Goal: Information Seeking & Learning: Learn about a topic

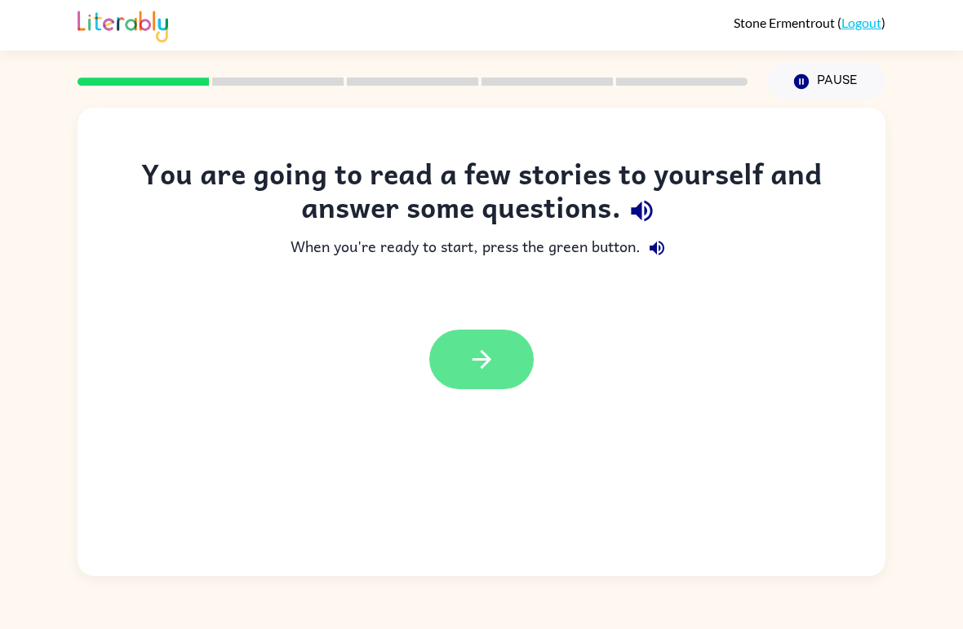
click at [489, 341] on button "button" at bounding box center [481, 360] width 104 height 60
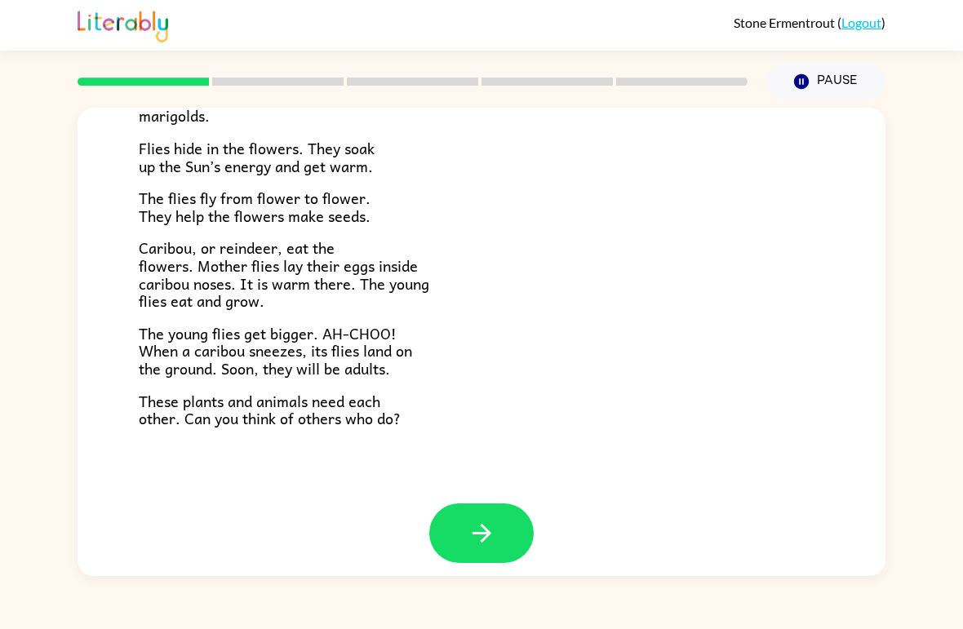
scroll to position [321, 0]
click at [507, 518] on button "button" at bounding box center [481, 534] width 104 height 60
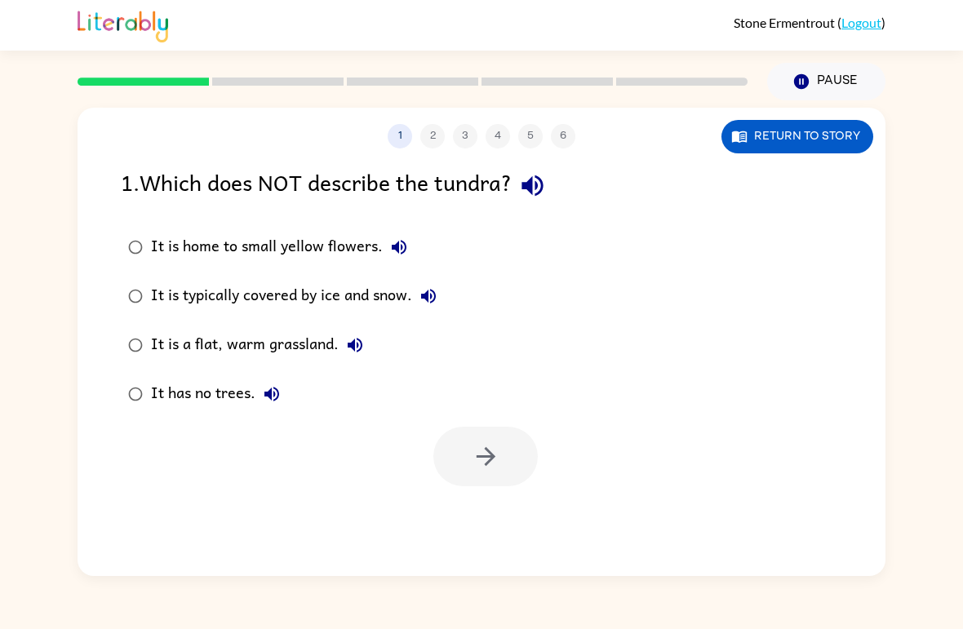
scroll to position [0, 0]
click at [842, 139] on button "Return to story" at bounding box center [797, 136] width 152 height 33
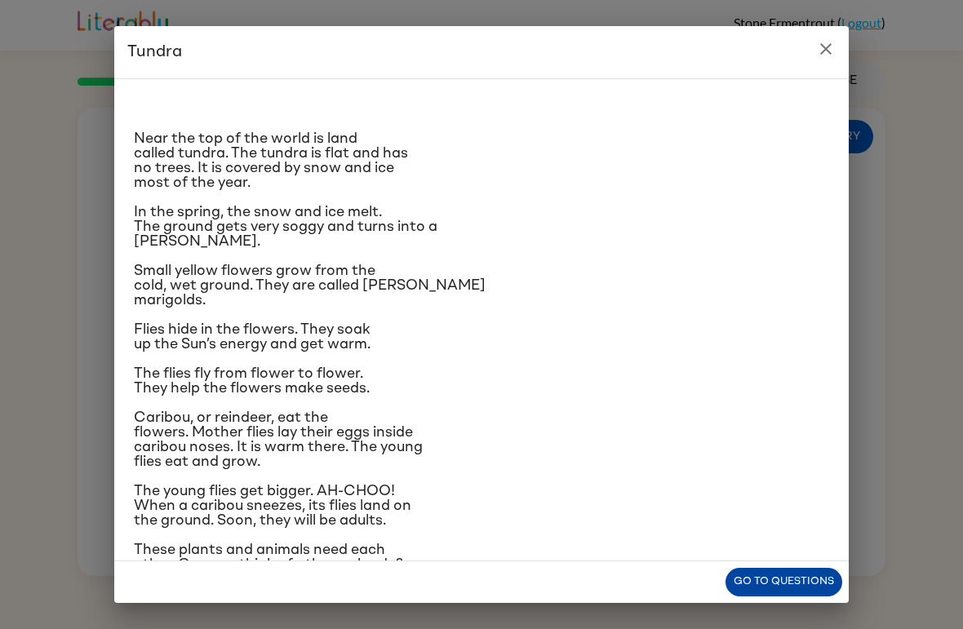
click at [814, 587] on button "Go to questions" at bounding box center [783, 582] width 117 height 29
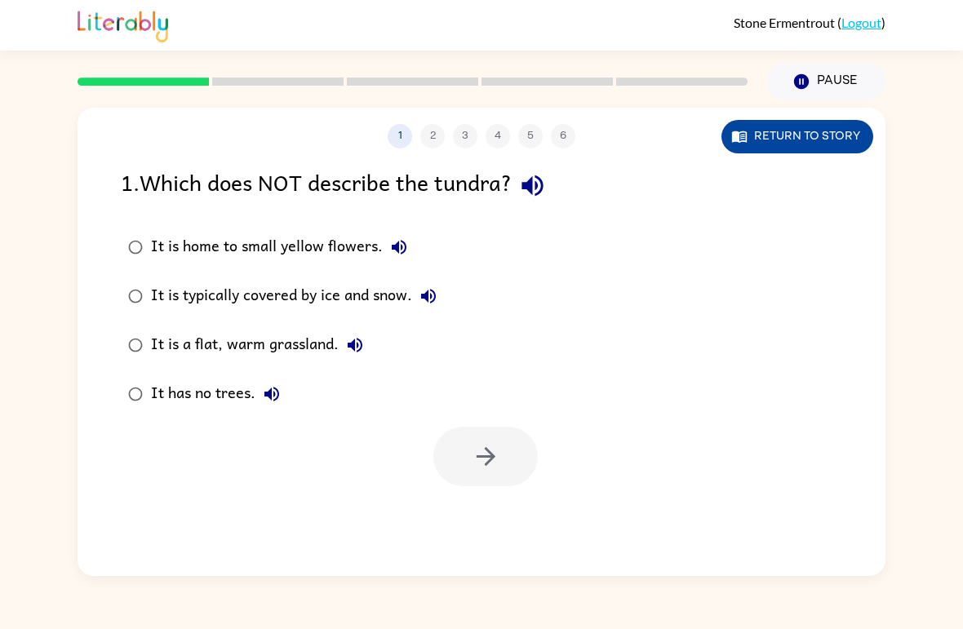
click at [833, 127] on button "Return to story" at bounding box center [797, 136] width 152 height 33
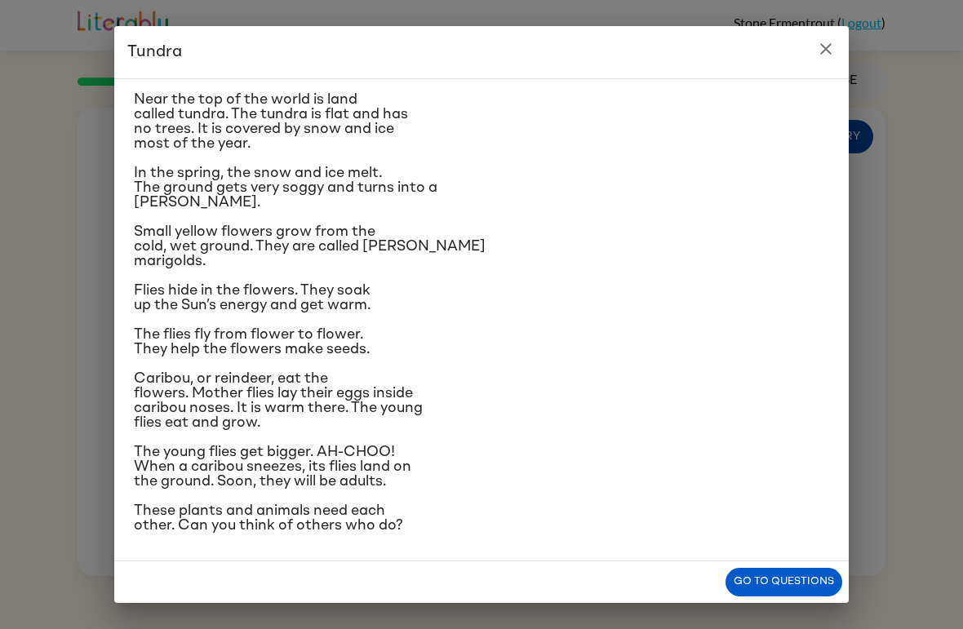
scroll to position [145, 0]
click at [788, 561] on div "Near the top of the world is land called tundra. The tundra is flat and has no …" at bounding box center [481, 319] width 734 height 483
click at [786, 569] on button "Go to questions" at bounding box center [783, 582] width 117 height 29
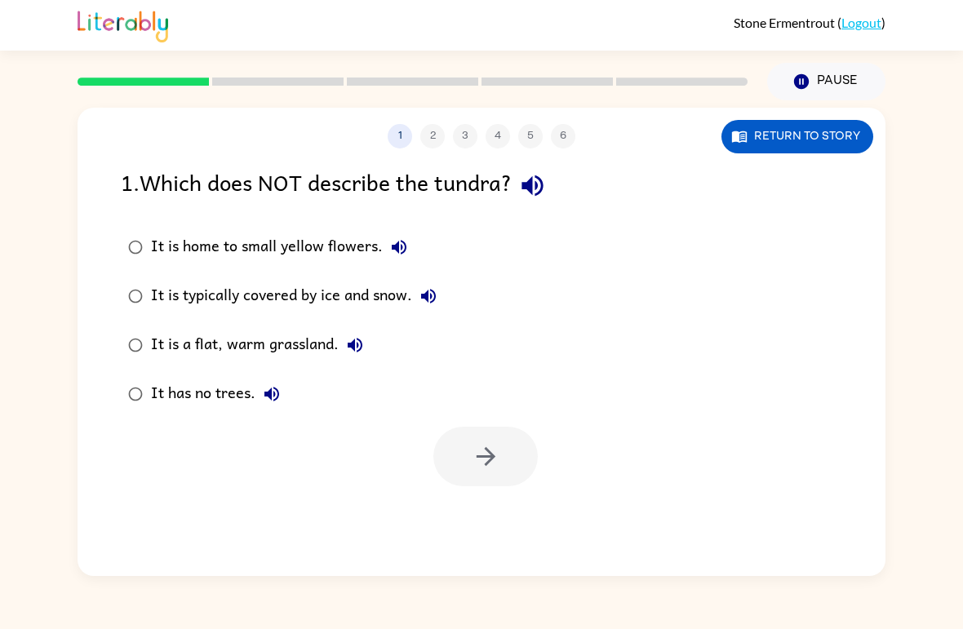
click at [271, 347] on div "It is a flat, warm grassland." at bounding box center [261, 345] width 220 height 33
click at [489, 463] on icon "button" at bounding box center [485, 456] width 19 height 19
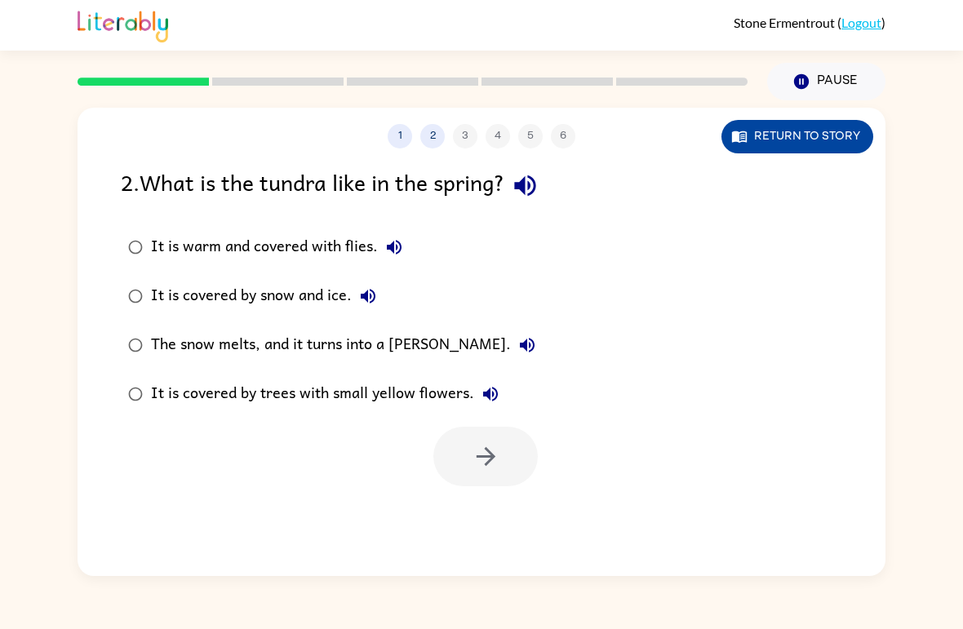
click at [824, 138] on button "Return to story" at bounding box center [797, 136] width 152 height 33
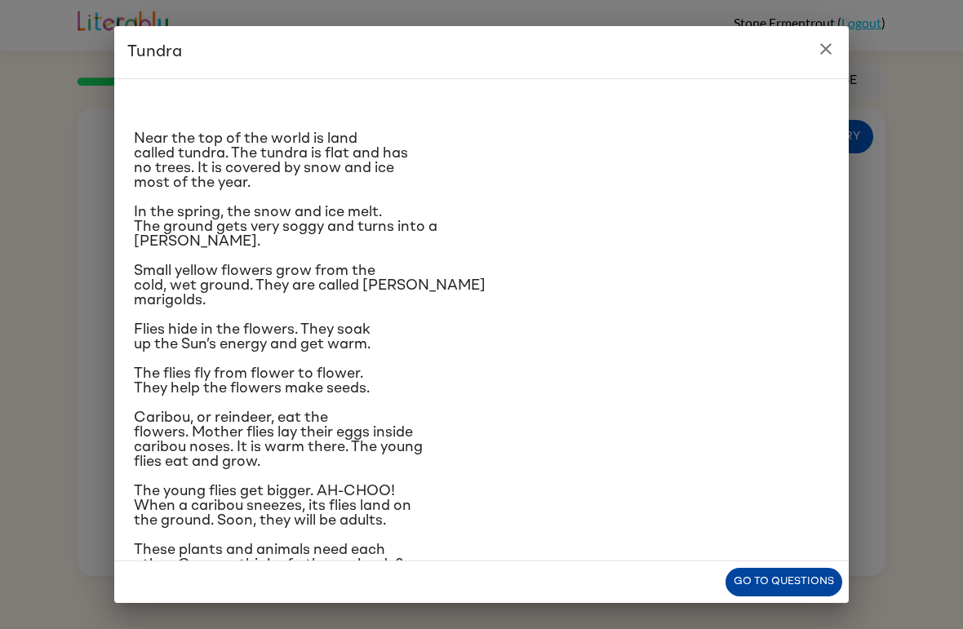
click at [771, 585] on button "Go to questions" at bounding box center [783, 582] width 117 height 29
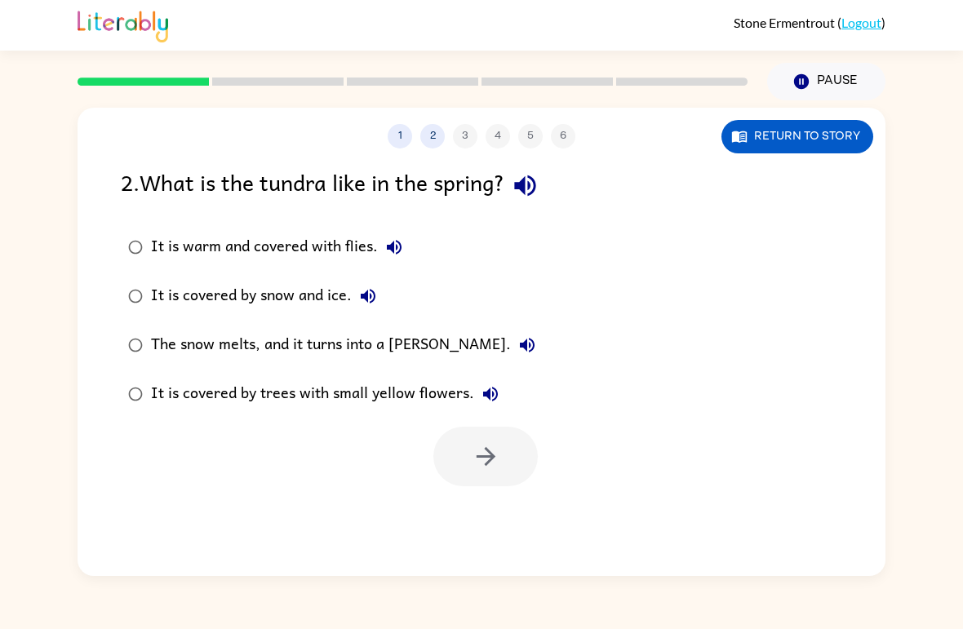
click at [426, 339] on div "The snow melts, and it turns into a [PERSON_NAME]." at bounding box center [347, 345] width 392 height 33
click at [482, 473] on button "button" at bounding box center [485, 457] width 104 height 60
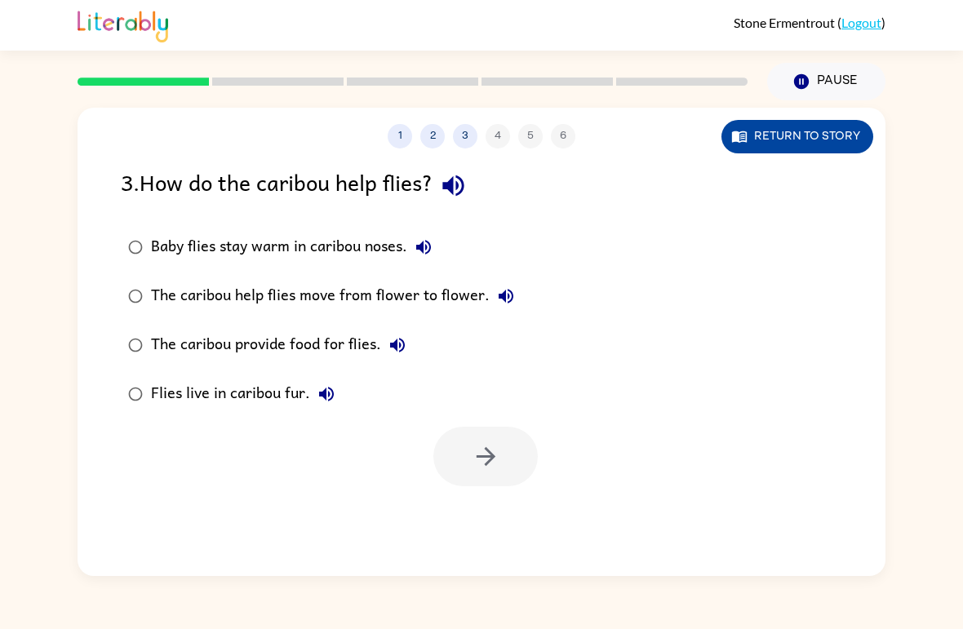
click at [825, 127] on button "Return to story" at bounding box center [797, 136] width 152 height 33
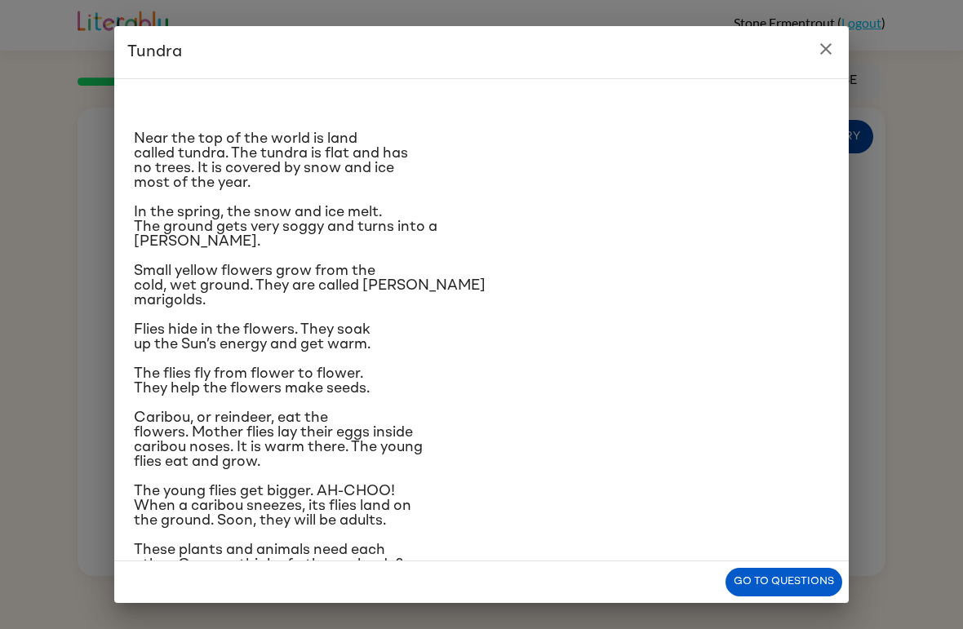
scroll to position [0, 0]
click at [816, 46] on icon "close" at bounding box center [826, 49] width 20 height 20
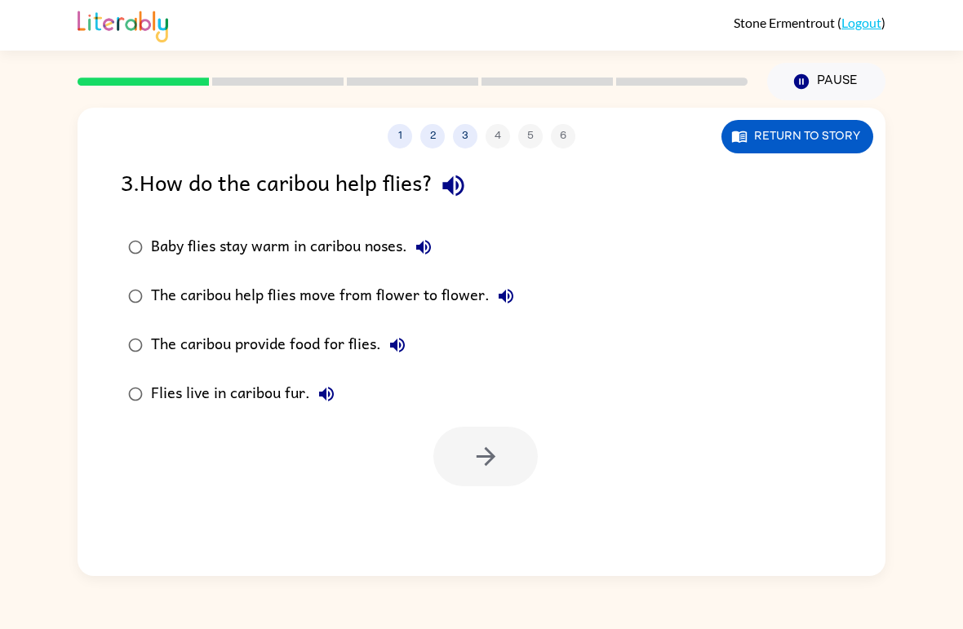
click at [232, 240] on div "Baby flies stay warm in caribou noses." at bounding box center [295, 247] width 289 height 33
click at [479, 458] on icon "button" at bounding box center [485, 456] width 29 height 29
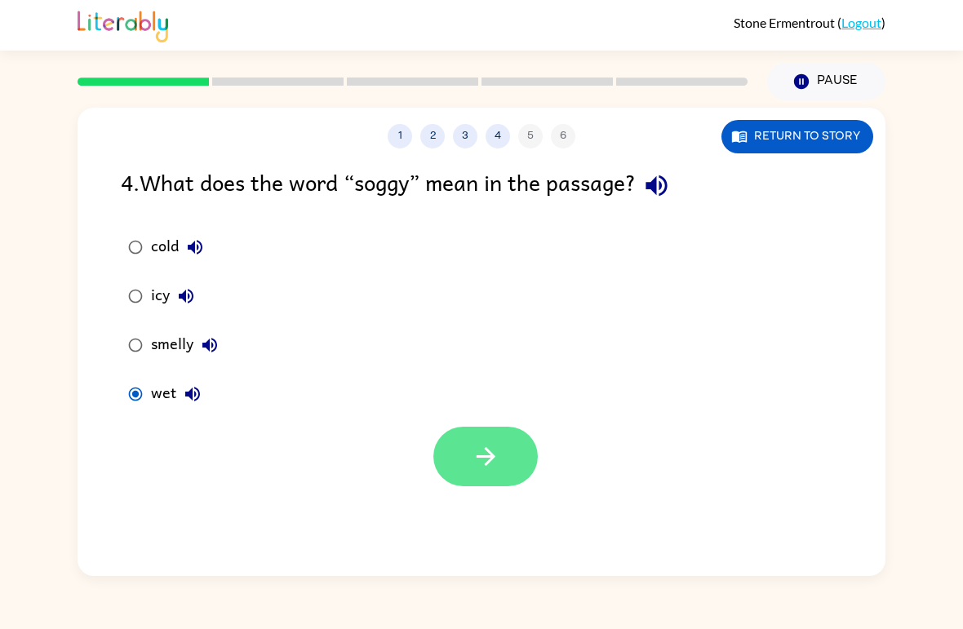
click at [494, 451] on icon "button" at bounding box center [485, 456] width 29 height 29
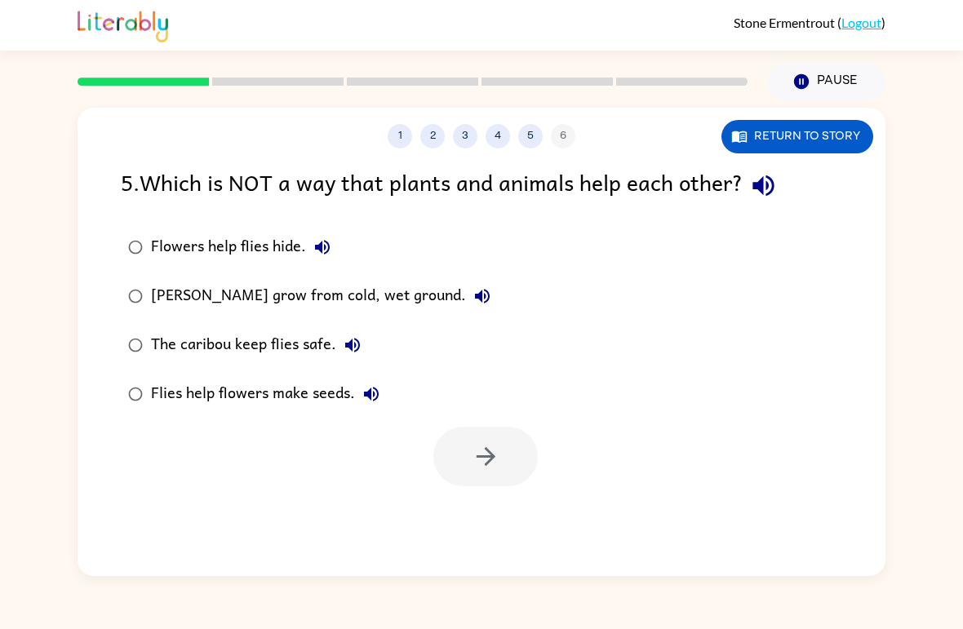
click at [241, 394] on div "Flies help flowers make seeds." at bounding box center [269, 394] width 237 height 33
click at [485, 442] on button "button" at bounding box center [485, 457] width 104 height 60
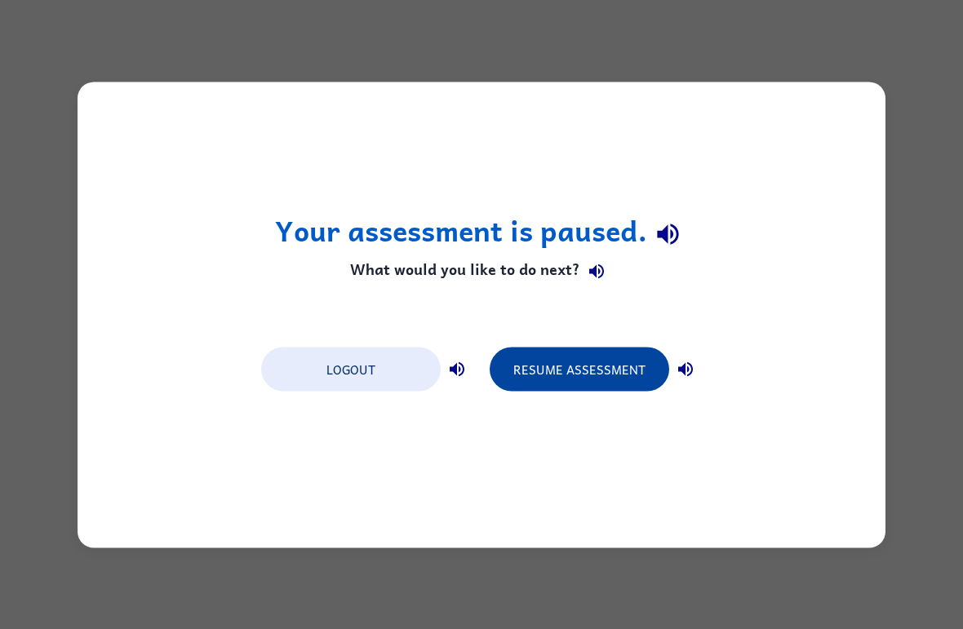
click at [585, 360] on button "Resume Assessment" at bounding box center [578, 369] width 179 height 44
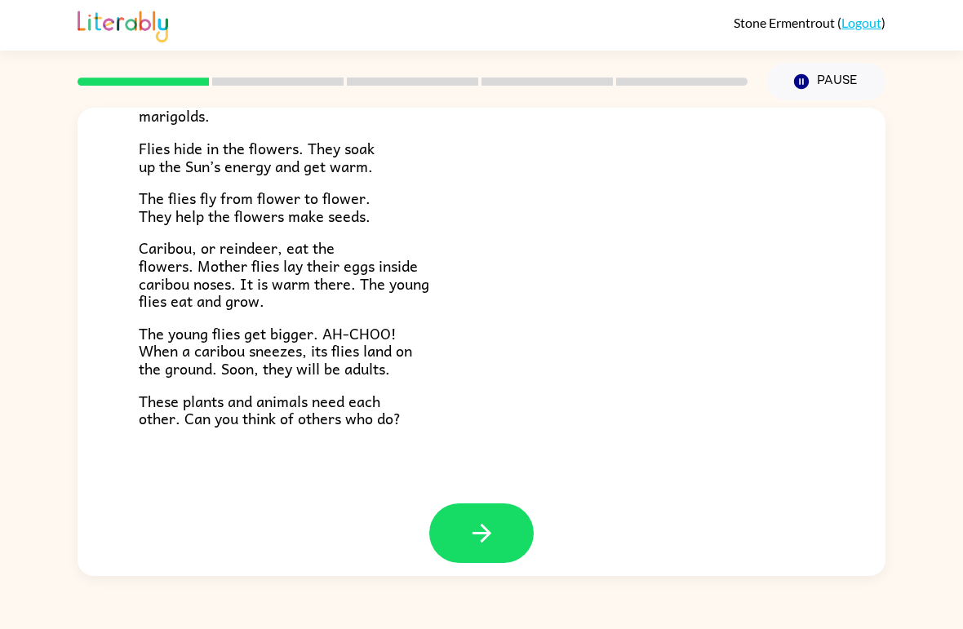
scroll to position [321, 0]
click at [489, 520] on icon "button" at bounding box center [481, 534] width 29 height 29
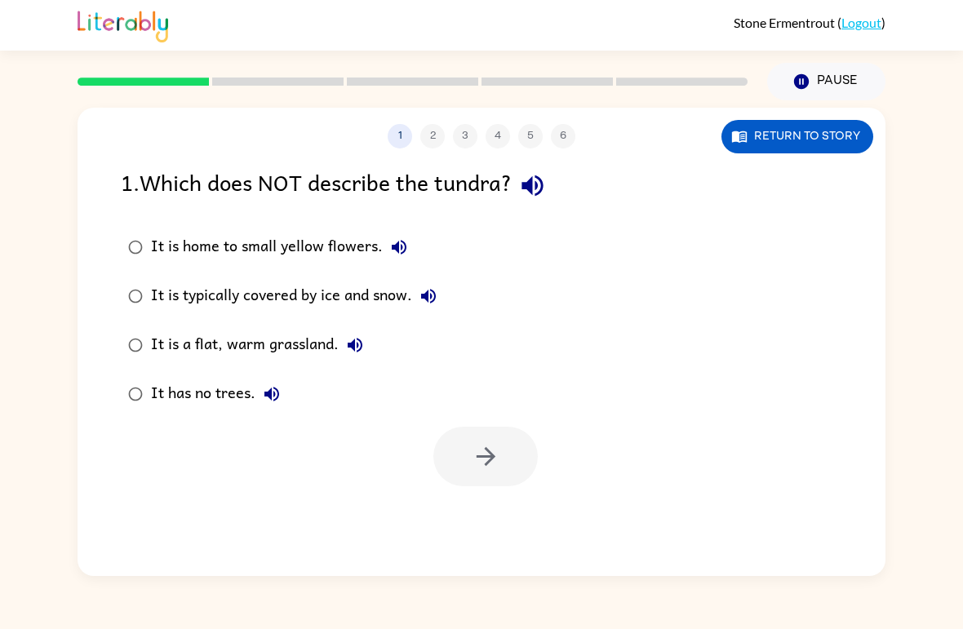
scroll to position [0, 0]
click at [225, 325] on label "It is a flat, warm grassland." at bounding box center [282, 345] width 341 height 49
click at [498, 463] on icon "button" at bounding box center [485, 456] width 29 height 29
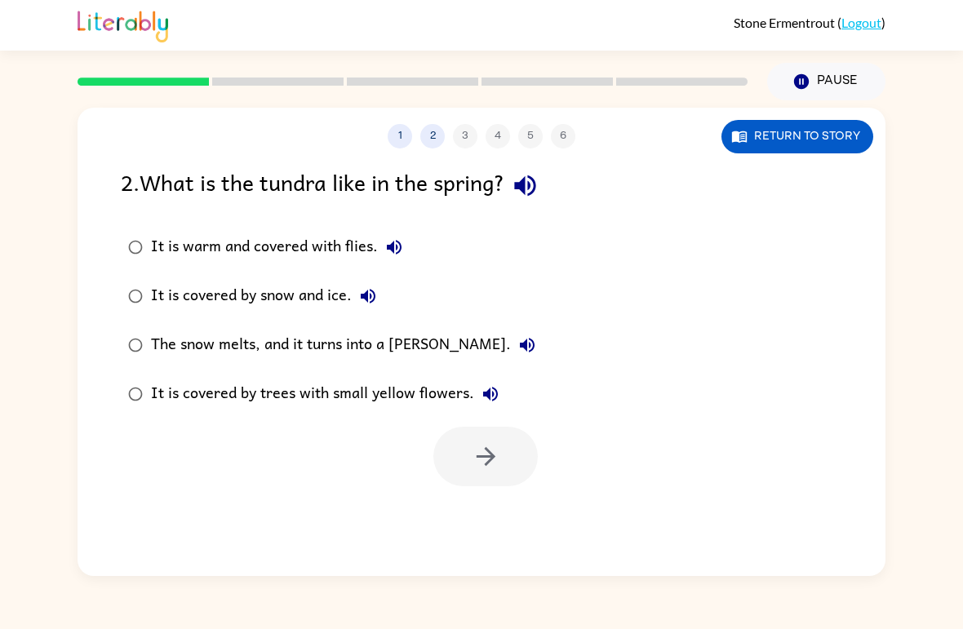
click at [343, 345] on div "The snow melts, and it turns into a [PERSON_NAME]." at bounding box center [347, 345] width 392 height 33
click at [491, 457] on icon "button" at bounding box center [485, 456] width 19 height 19
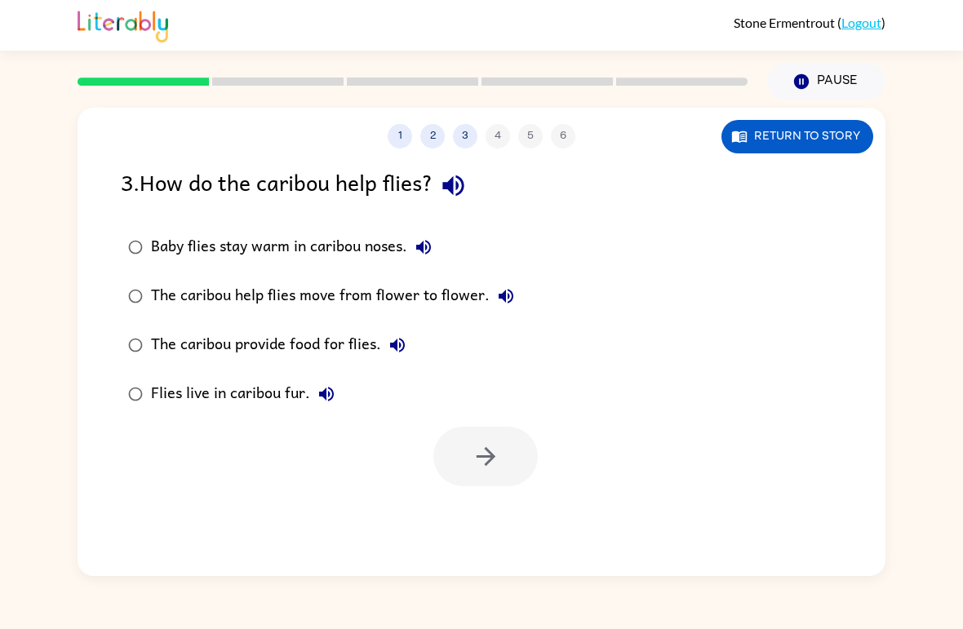
click at [339, 250] on div "Baby flies stay warm in caribou noses." at bounding box center [295, 247] width 289 height 33
click at [458, 430] on button "button" at bounding box center [485, 457] width 104 height 60
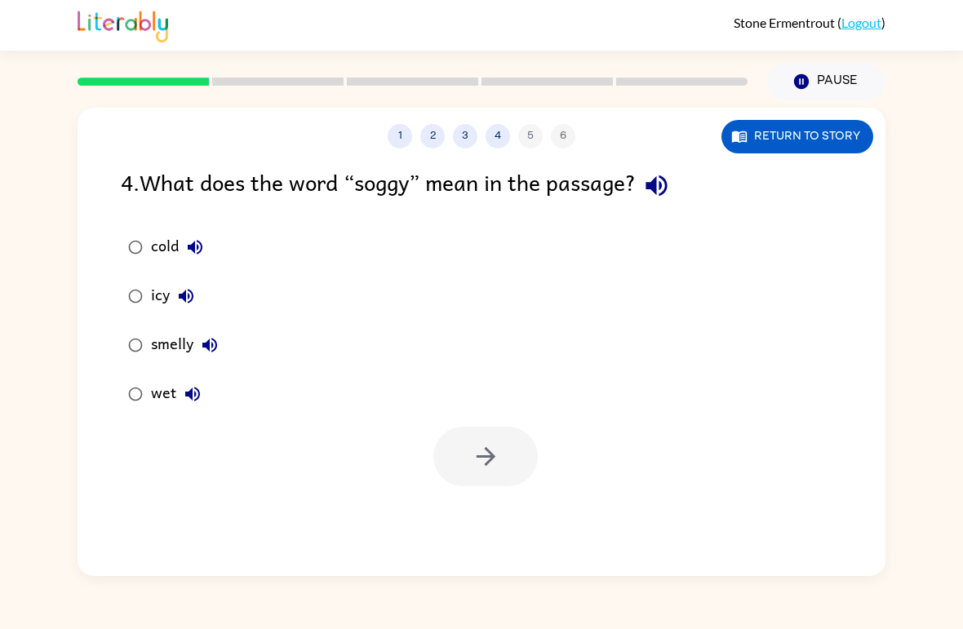
click at [167, 404] on div "wet" at bounding box center [180, 394] width 58 height 33
click at [481, 449] on icon "button" at bounding box center [485, 456] width 29 height 29
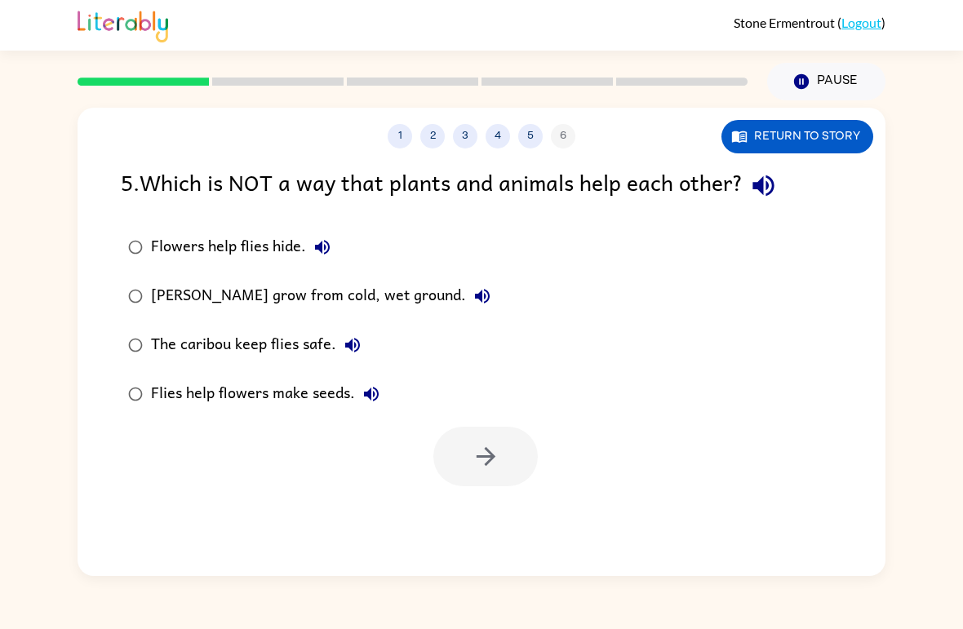
click at [301, 396] on div "Flies help flowers make seeds." at bounding box center [269, 394] width 237 height 33
click at [483, 436] on button "button" at bounding box center [485, 457] width 104 height 60
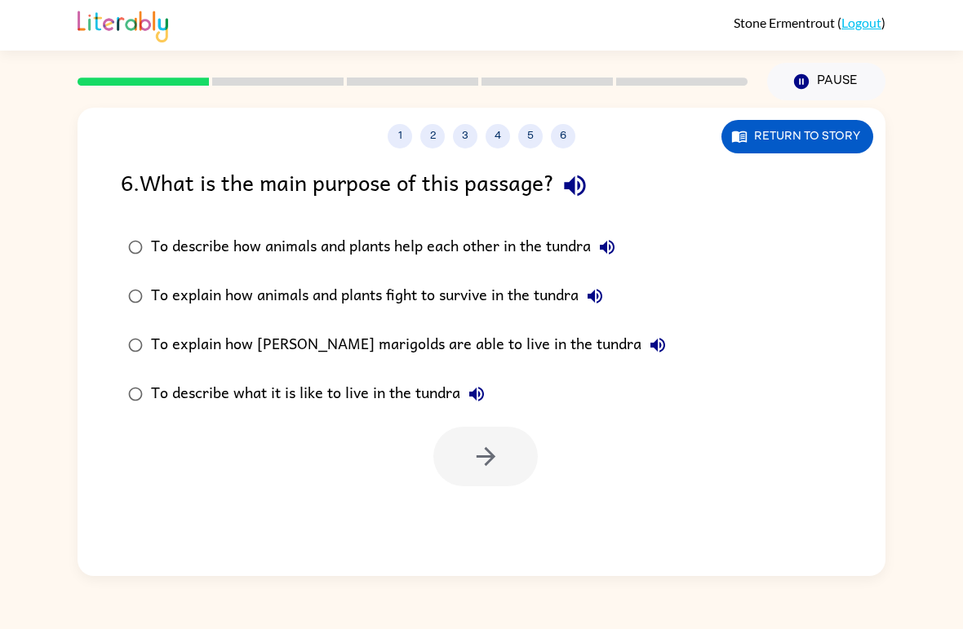
click at [477, 291] on div "To explain how animals and plants fight to survive in the tundra" at bounding box center [381, 296] width 460 height 33
click at [404, 387] on div "To describe what it is like to live in the tundra" at bounding box center [322, 394] width 342 height 33
click at [494, 455] on icon "button" at bounding box center [485, 456] width 29 height 29
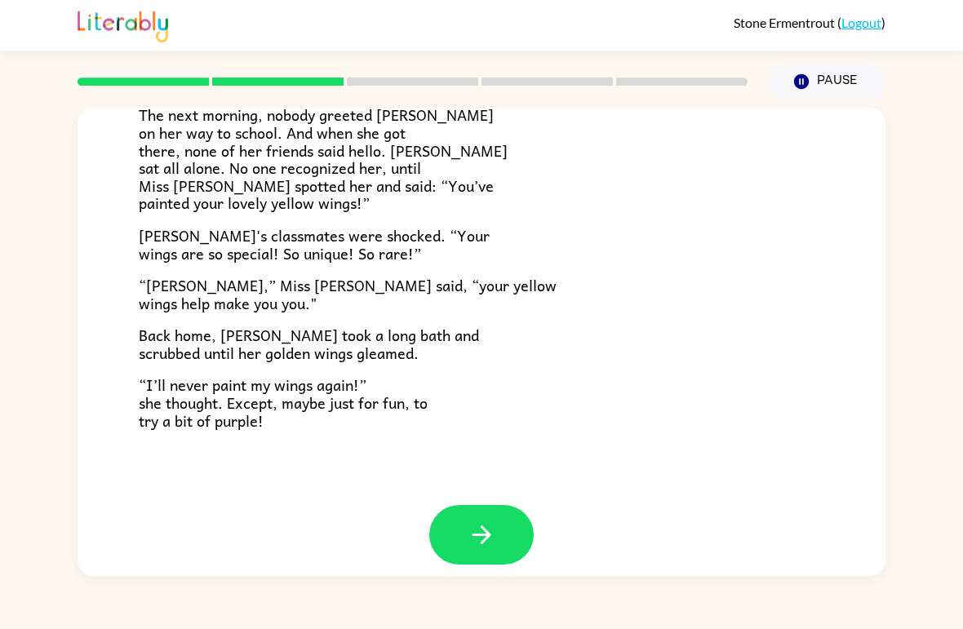
scroll to position [439, 0]
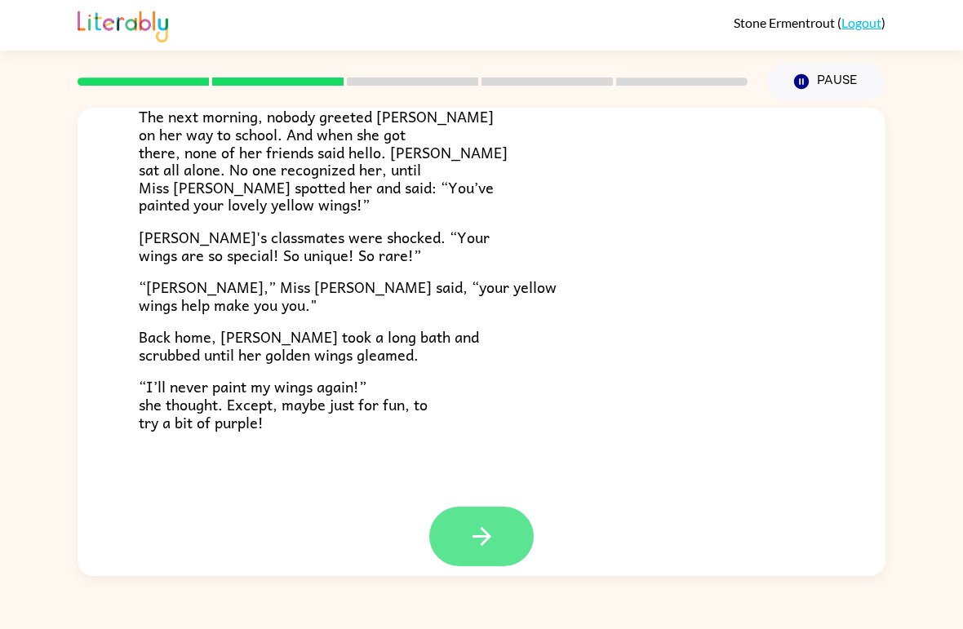
click at [505, 529] on button "button" at bounding box center [481, 537] width 104 height 60
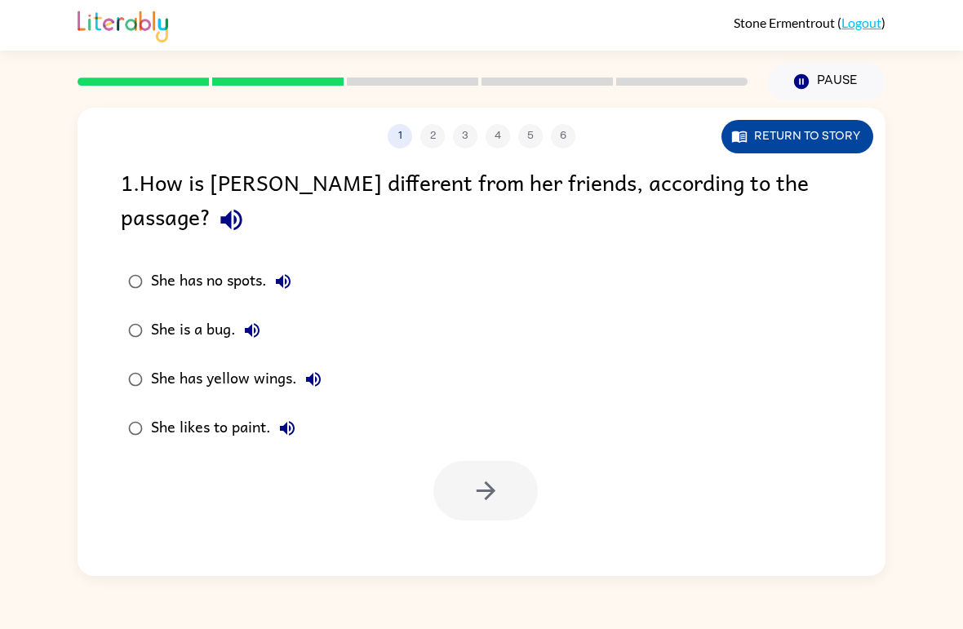
click at [833, 146] on button "Return to story" at bounding box center [797, 136] width 152 height 33
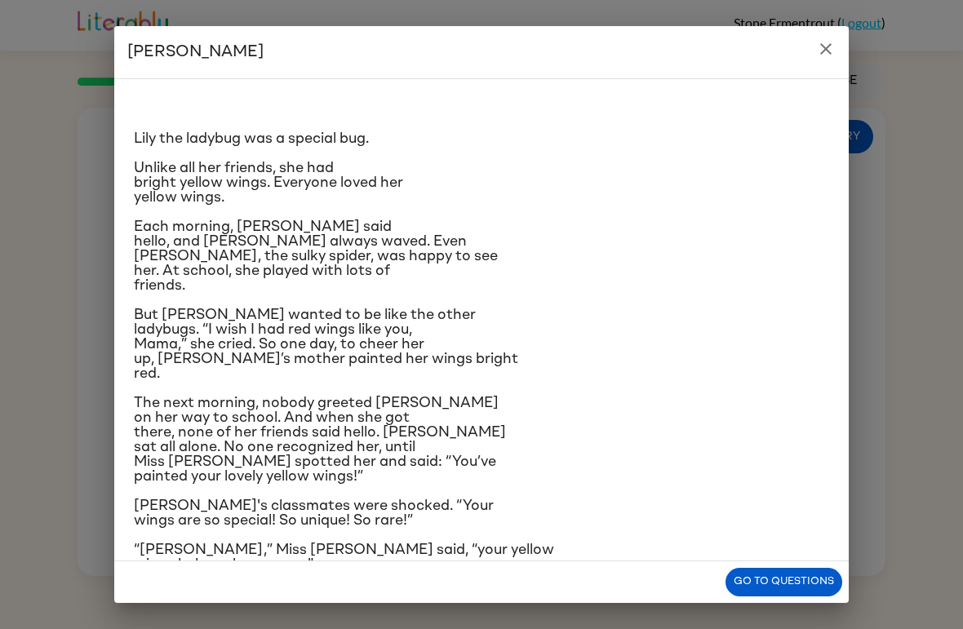
click at [805, 381] on p "But [PERSON_NAME] wanted to be like the other ladybugs. “I wish I had red wings…" at bounding box center [481, 344] width 695 height 73
click at [948, 119] on div "[PERSON_NAME] [PERSON_NAME] the ladybug was a special bug. Unlike all her frien…" at bounding box center [481, 314] width 963 height 629
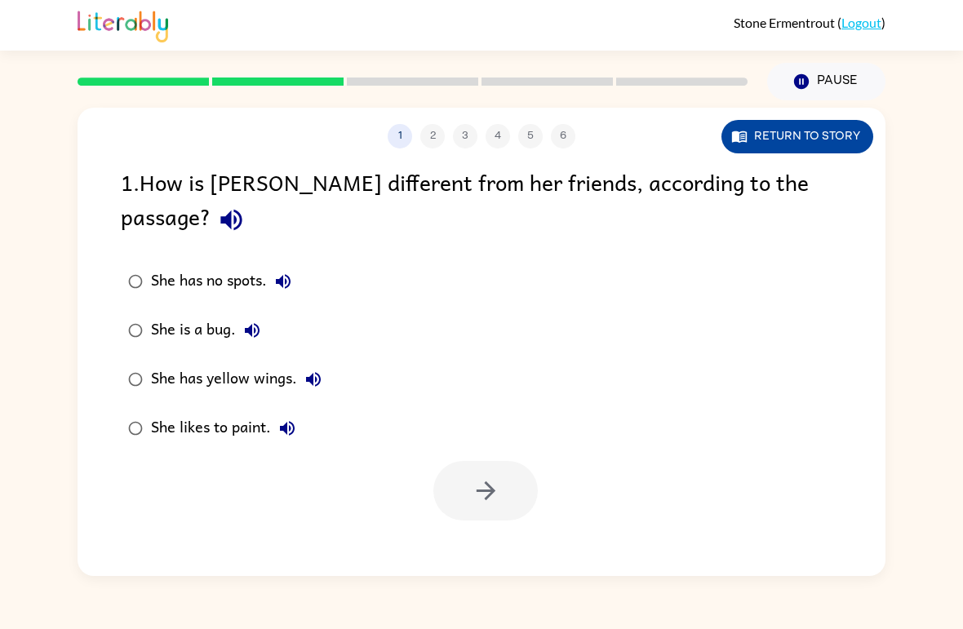
click at [827, 143] on button "Return to story" at bounding box center [797, 136] width 152 height 33
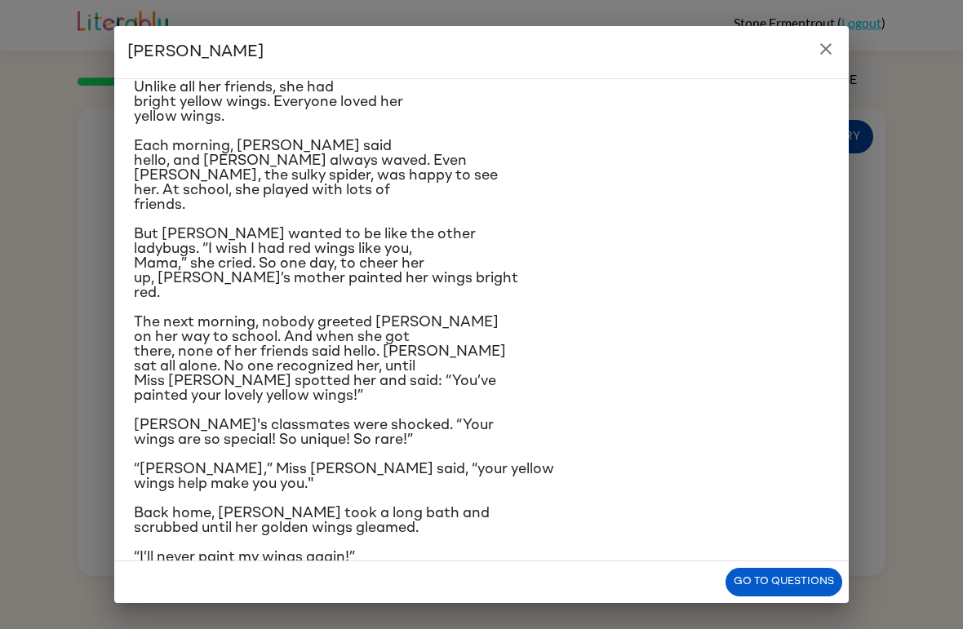
scroll to position [82, 0]
click at [805, 571] on button "Go to questions" at bounding box center [783, 582] width 117 height 29
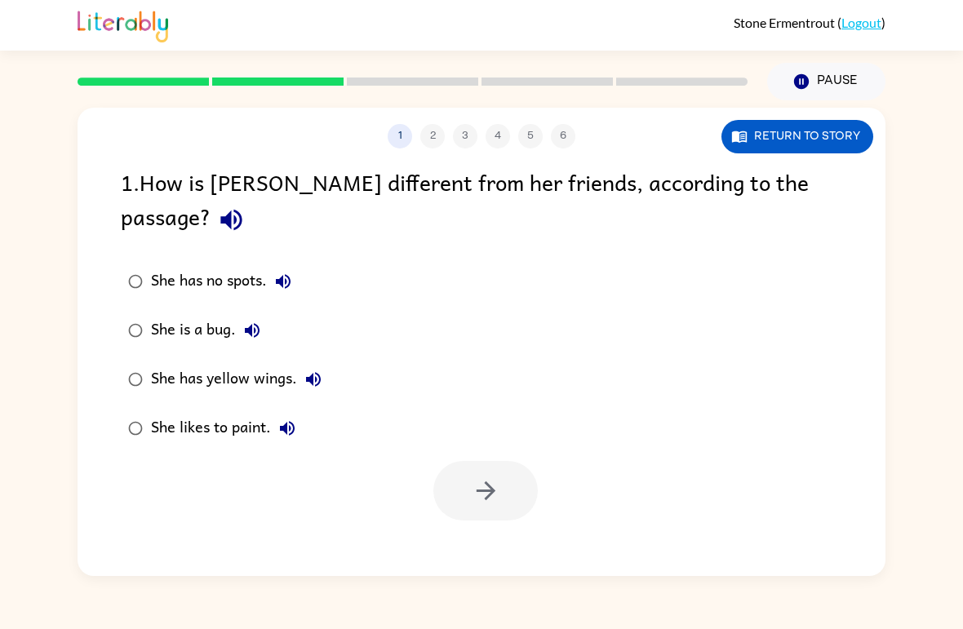
click at [221, 363] on div "She has yellow wings." at bounding box center [240, 379] width 179 height 33
click at [511, 471] on button "button" at bounding box center [485, 491] width 104 height 60
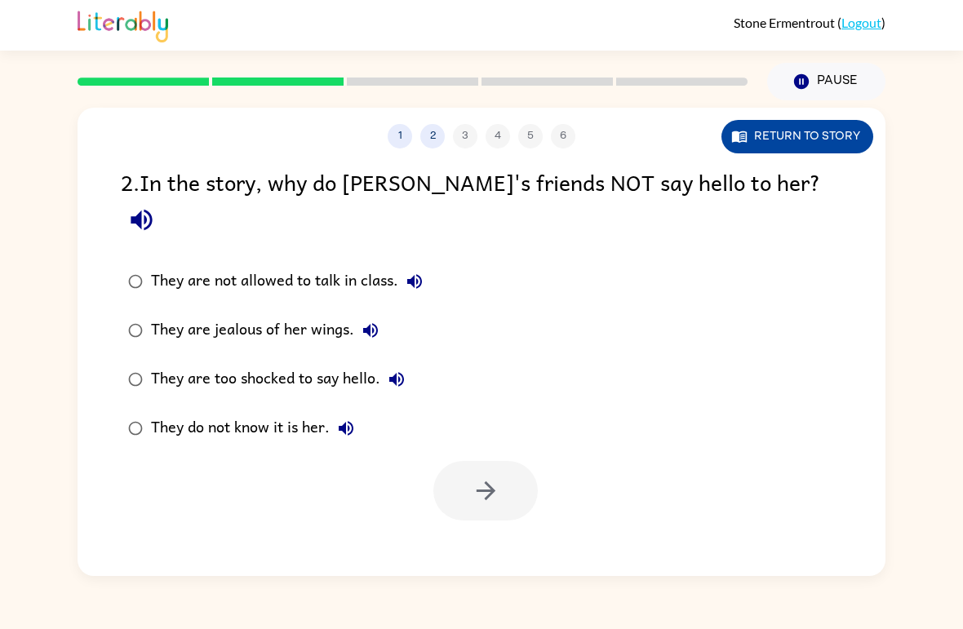
click at [823, 135] on button "Return to story" at bounding box center [797, 136] width 152 height 33
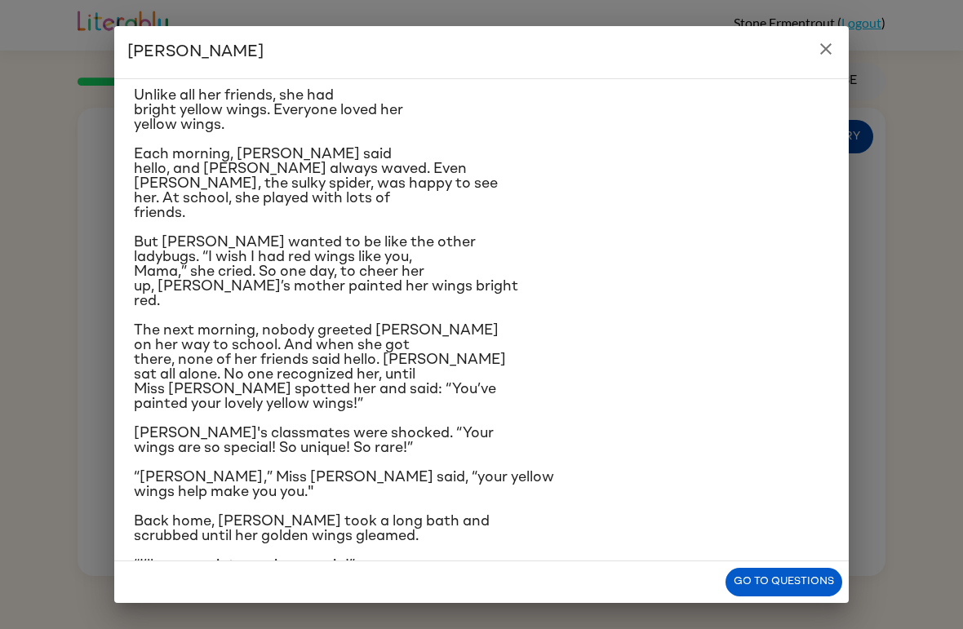
scroll to position [73, 0]
click at [787, 578] on button "Go to questions" at bounding box center [783, 582] width 117 height 29
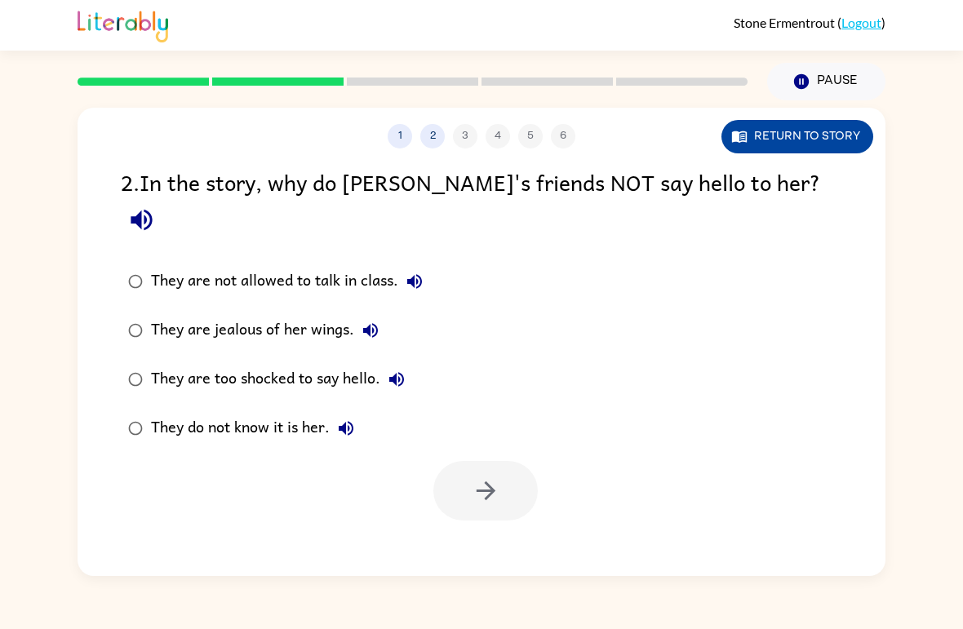
click at [815, 139] on button "Return to story" at bounding box center [797, 136] width 152 height 33
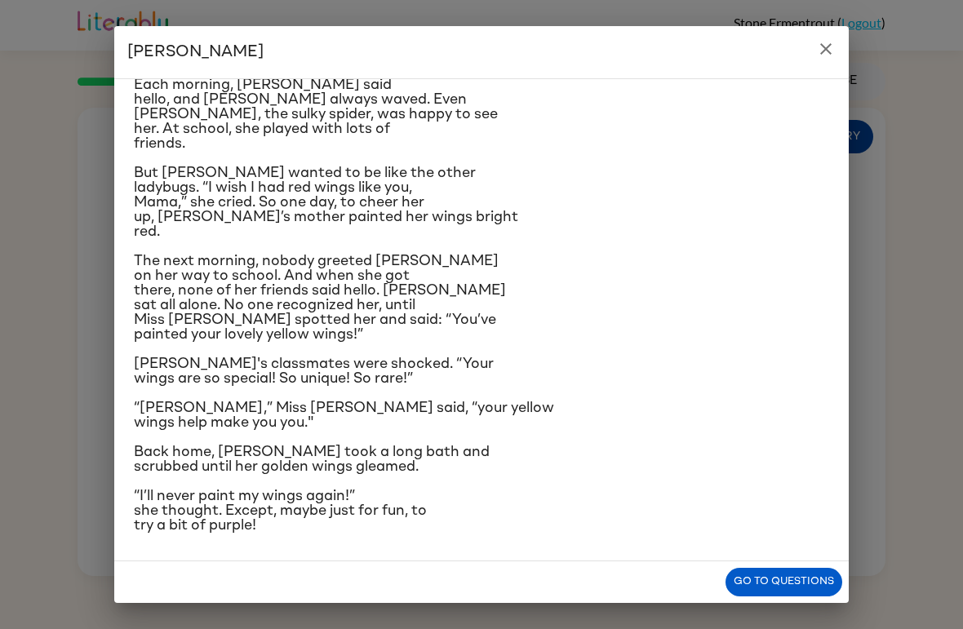
scroll to position [160, 0]
click at [801, 579] on button "Go to questions" at bounding box center [783, 582] width 117 height 29
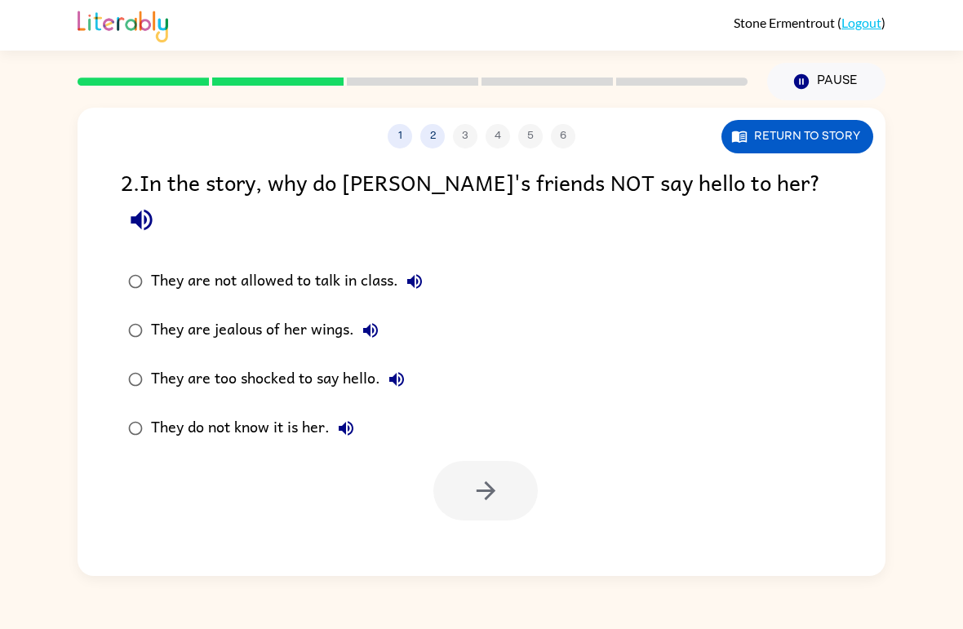
click at [351, 363] on div "They are too shocked to say hello." at bounding box center [282, 379] width 262 height 33
click at [493, 476] on icon "button" at bounding box center [485, 490] width 29 height 29
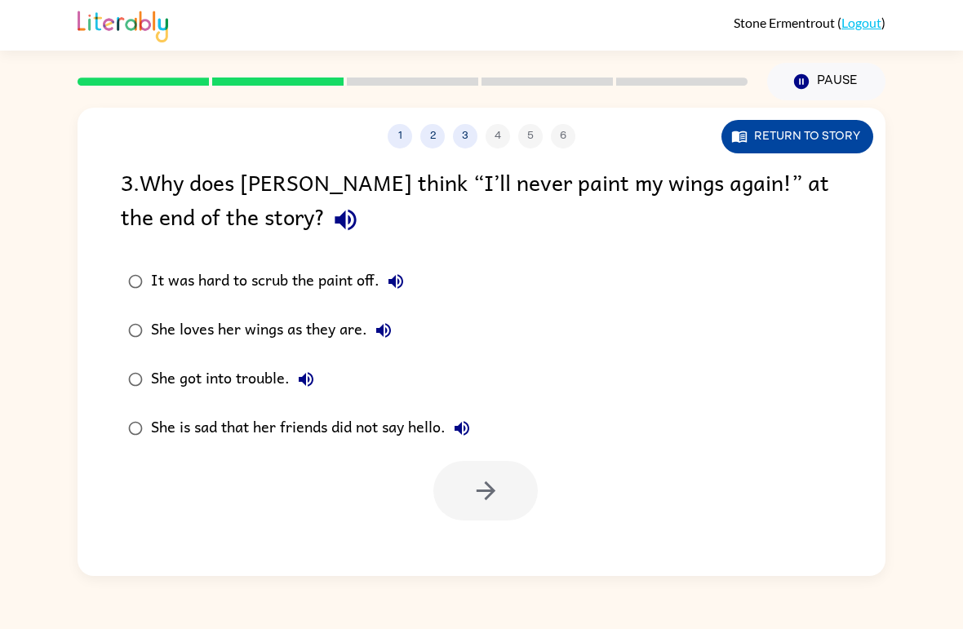
click at [815, 128] on button "Return to story" at bounding box center [797, 136] width 152 height 33
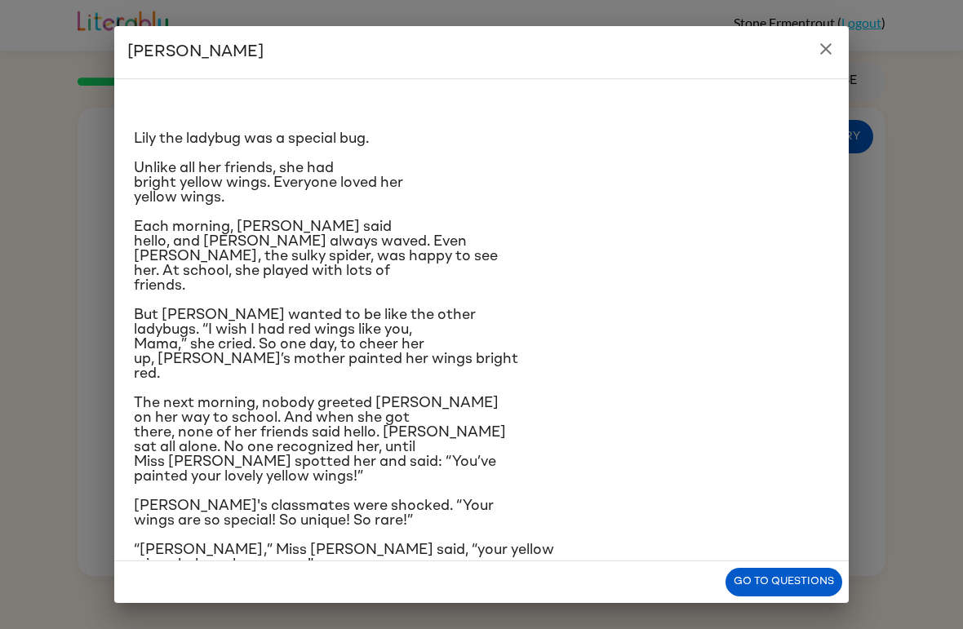
click at [834, 42] on icon "close" at bounding box center [826, 49] width 20 height 20
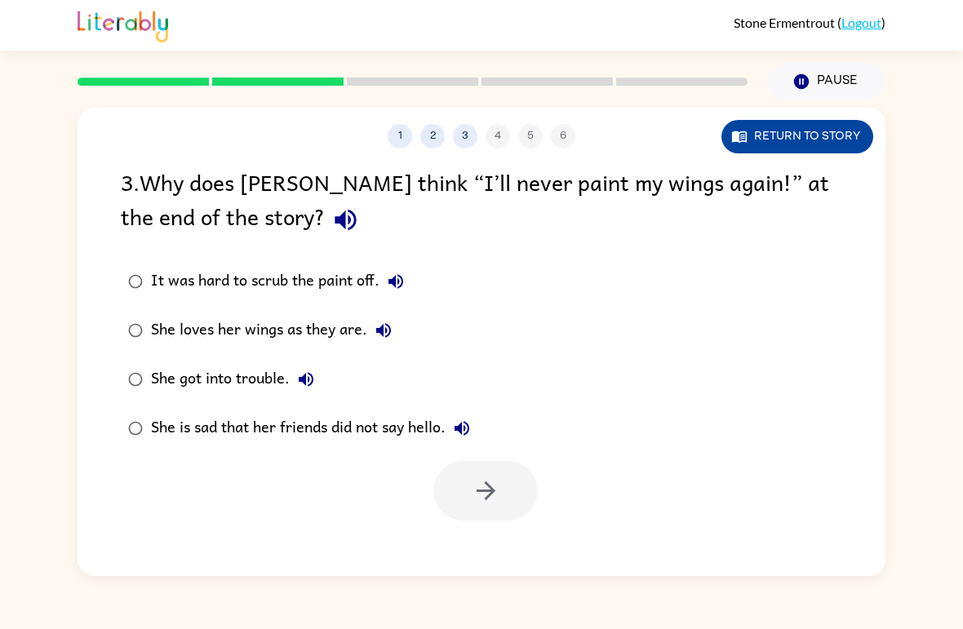
click at [833, 130] on button "Return to story" at bounding box center [797, 136] width 152 height 33
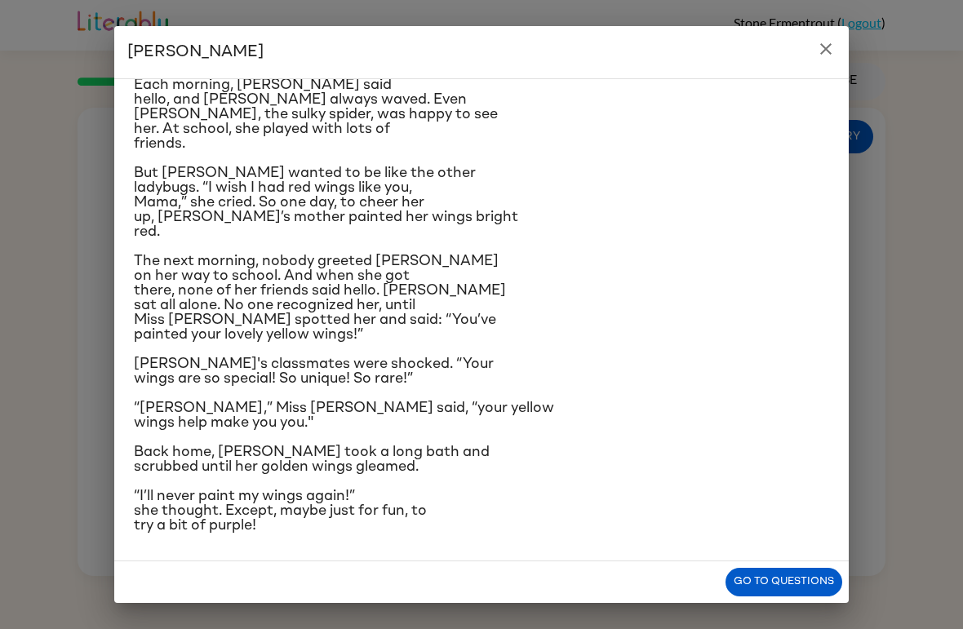
scroll to position [283, 0]
click at [786, 581] on button "Go to questions" at bounding box center [783, 582] width 117 height 29
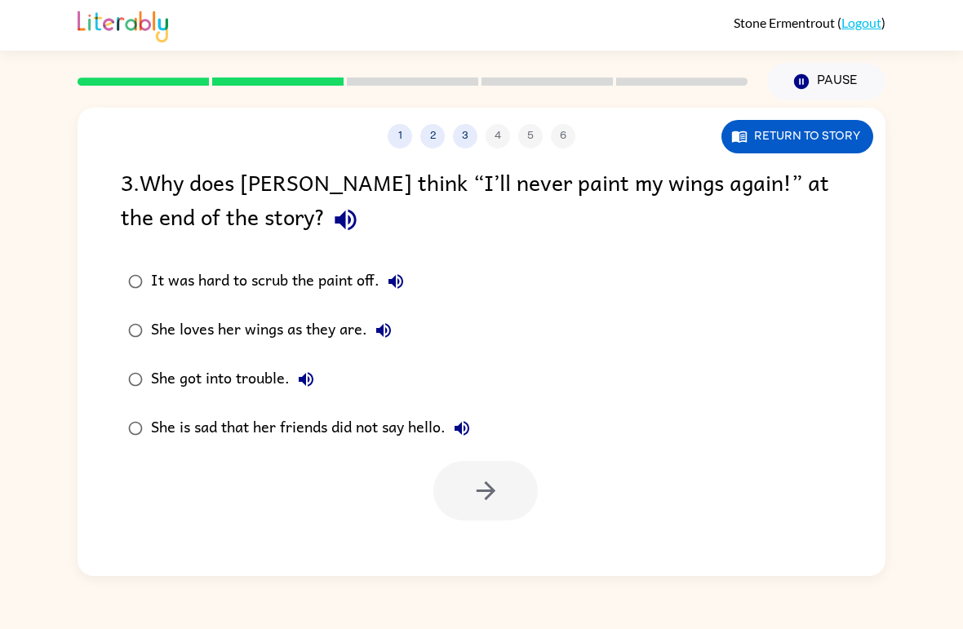
click at [312, 270] on div "It was hard to scrub the paint off." at bounding box center [281, 281] width 261 height 33
click at [466, 494] on button "button" at bounding box center [485, 491] width 104 height 60
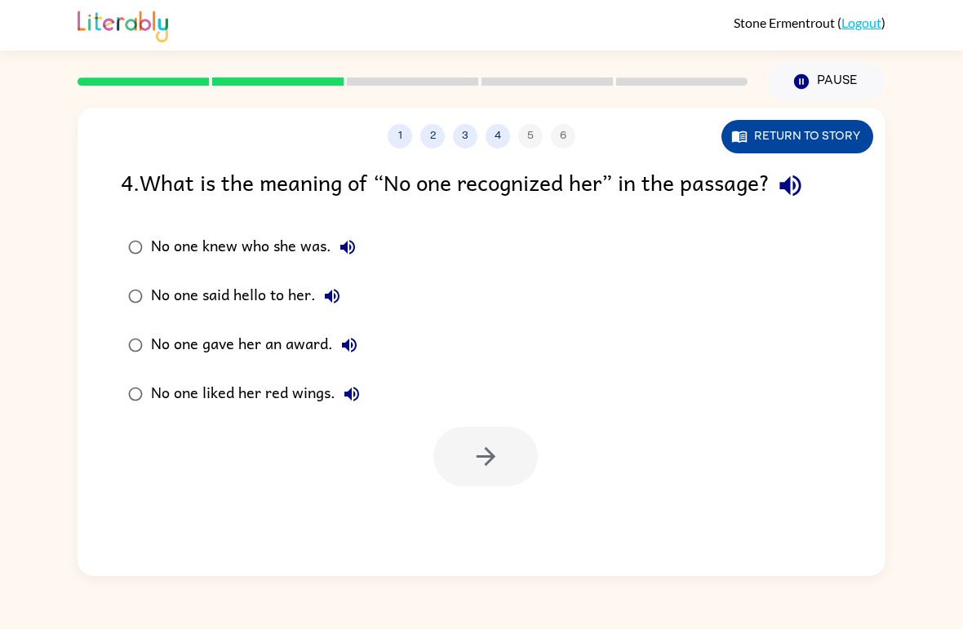
click at [817, 152] on button "Return to story" at bounding box center [797, 136] width 152 height 33
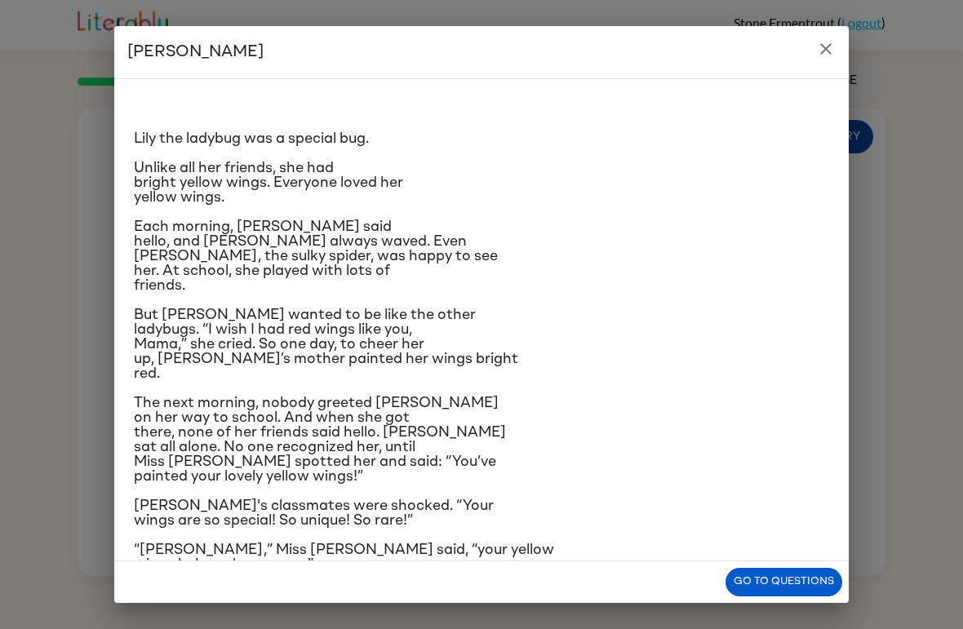
scroll to position [0, 0]
click at [795, 584] on button "Go to questions" at bounding box center [783, 582] width 117 height 29
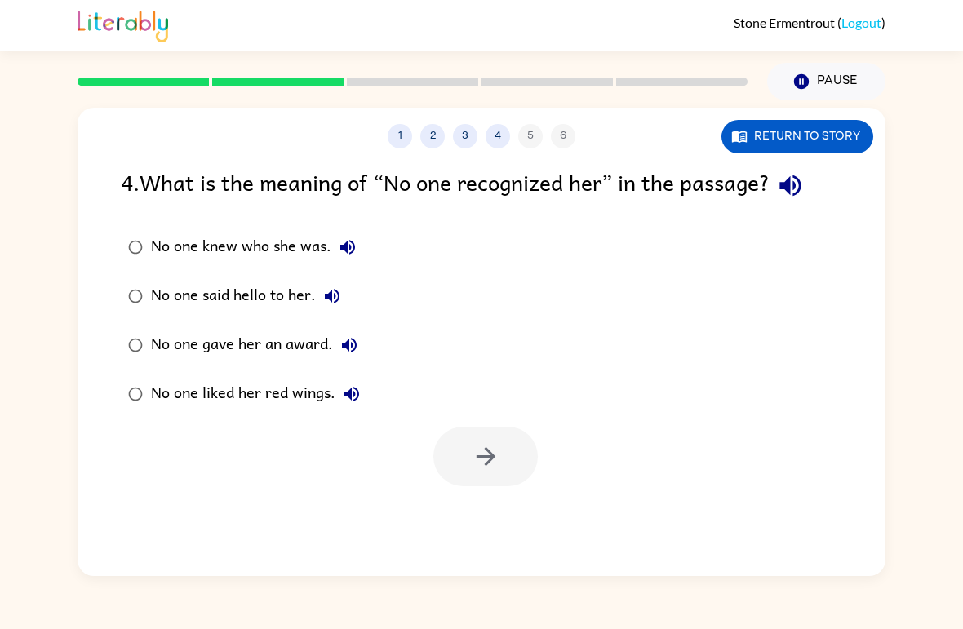
click at [303, 290] on div "No one said hello to her." at bounding box center [249, 296] width 197 height 33
click at [496, 457] on icon "button" at bounding box center [485, 456] width 29 height 29
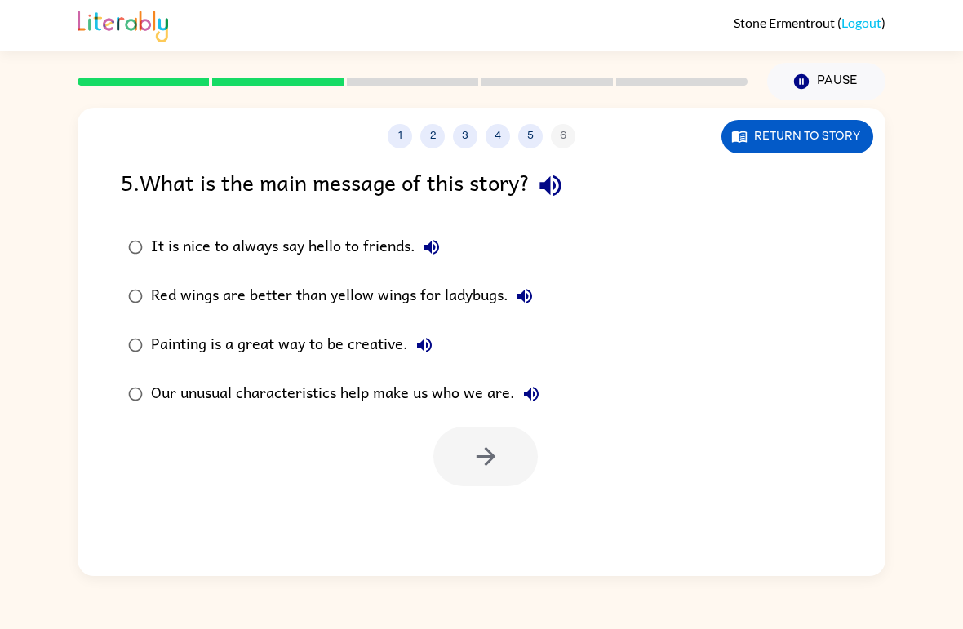
click at [231, 398] on div "Our unusual characteristics help make us who we are." at bounding box center [349, 394] width 396 height 33
click at [494, 458] on icon "button" at bounding box center [485, 456] width 29 height 29
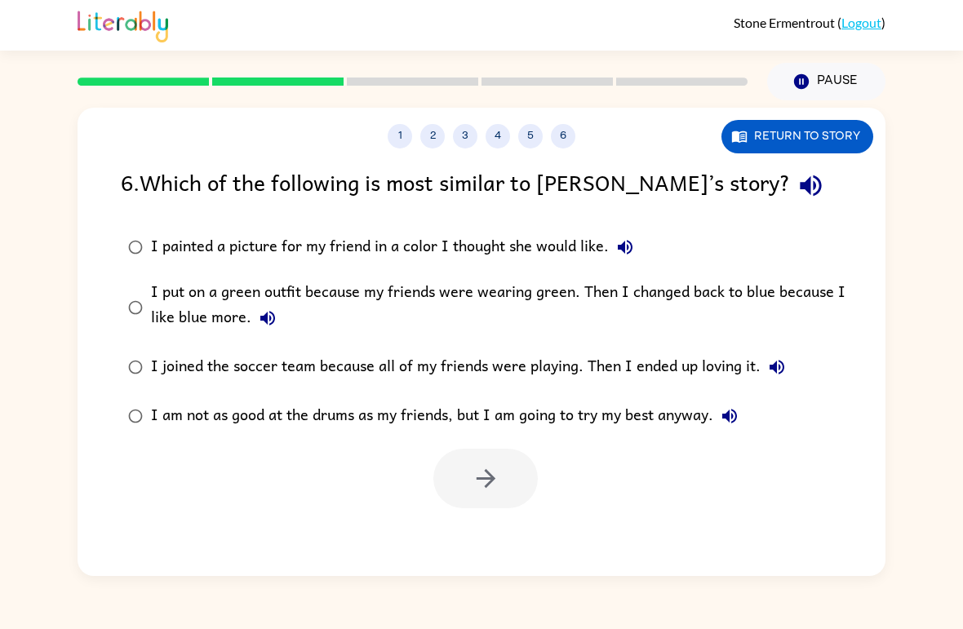
click at [366, 240] on div "I painted a picture for my friend in a color I thought she would like." at bounding box center [396, 247] width 490 height 33
click at [480, 319] on div "I put on a green outfit because my friends were wearing green. Then I changed b…" at bounding box center [507, 307] width 713 height 55
click at [503, 496] on button "button" at bounding box center [485, 479] width 104 height 60
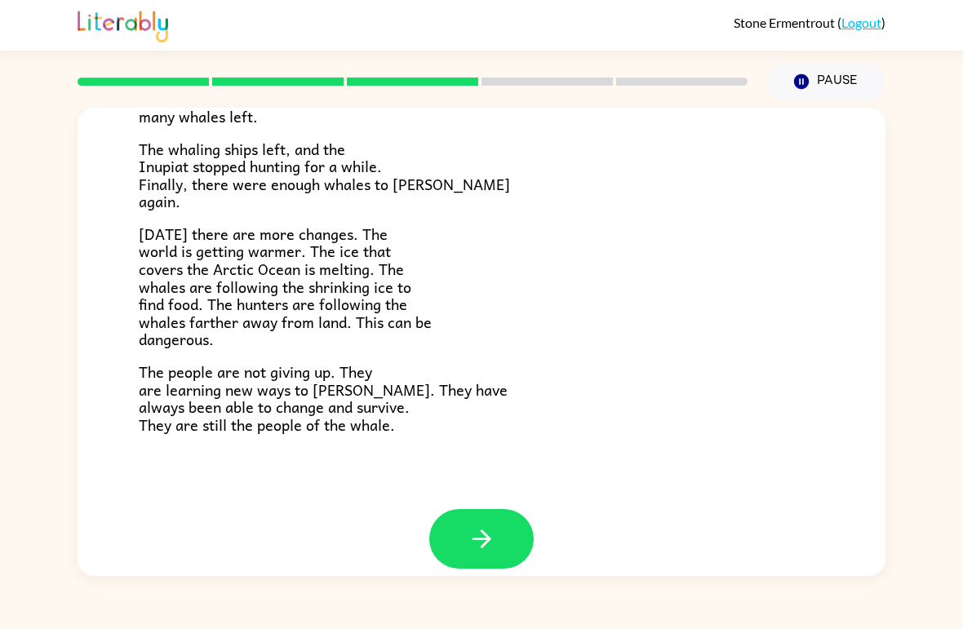
scroll to position [529, 0]
click at [483, 525] on icon "button" at bounding box center [481, 539] width 29 height 29
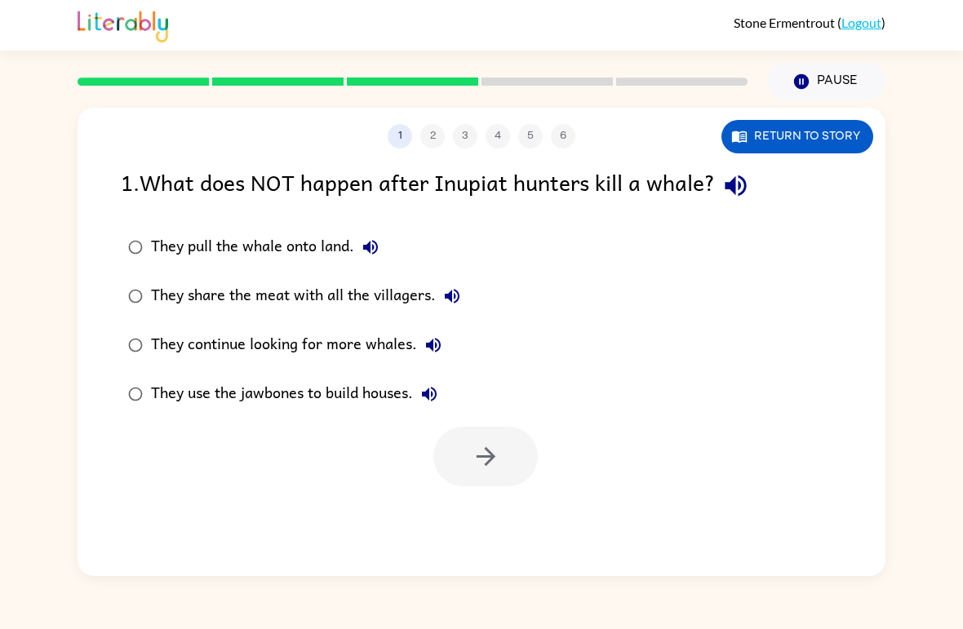
scroll to position [0, 0]
click at [219, 418] on label "They use the jawbones to build houses." at bounding box center [294, 394] width 365 height 49
click at [236, 405] on div "They use the jawbones to build houses." at bounding box center [298, 394] width 294 height 33
click at [500, 444] on button "button" at bounding box center [485, 457] width 104 height 60
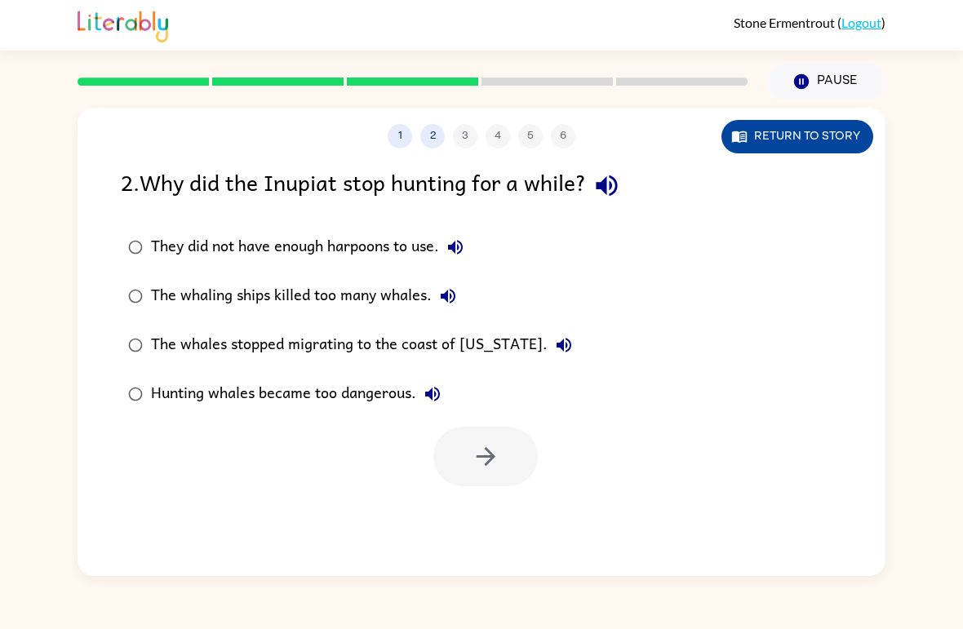
click at [830, 139] on button "Return to story" at bounding box center [797, 136] width 152 height 33
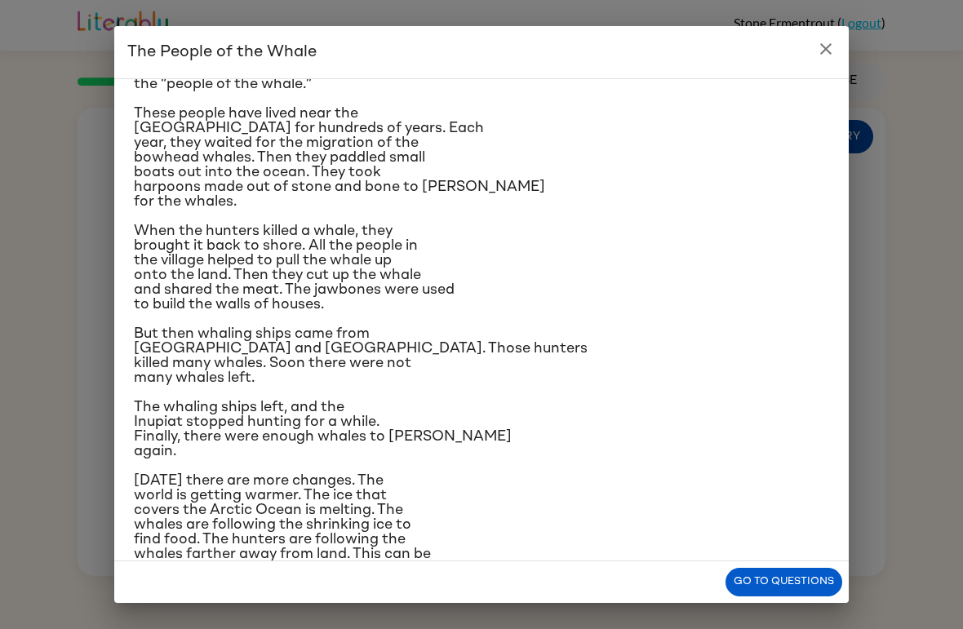
scroll to position [101, 0]
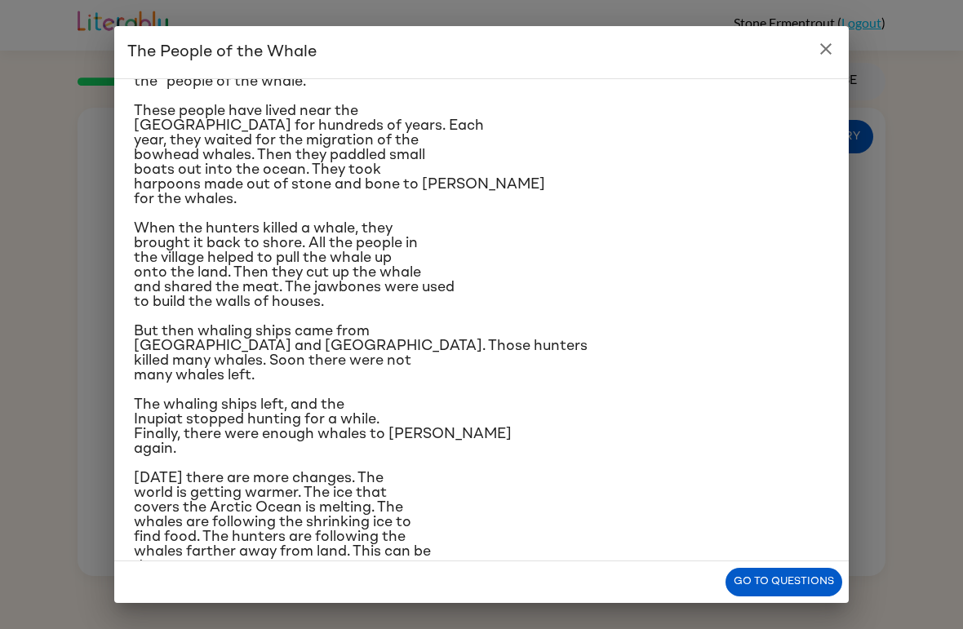
click at [845, 88] on div "A group of [DEMOGRAPHIC_DATA] lives along the coast of [US_STATE]. They are cal…" at bounding box center [481, 319] width 734 height 483
click at [844, 79] on div "A group of [DEMOGRAPHIC_DATA] lives along the coast of [US_STATE]. They are cal…" at bounding box center [481, 319] width 734 height 483
click at [836, 75] on h2 "The People of the Whale" at bounding box center [481, 52] width 734 height 52
click at [824, 73] on h2 "The People of the Whale" at bounding box center [481, 52] width 734 height 52
click at [825, 46] on icon "close" at bounding box center [826, 49] width 20 height 20
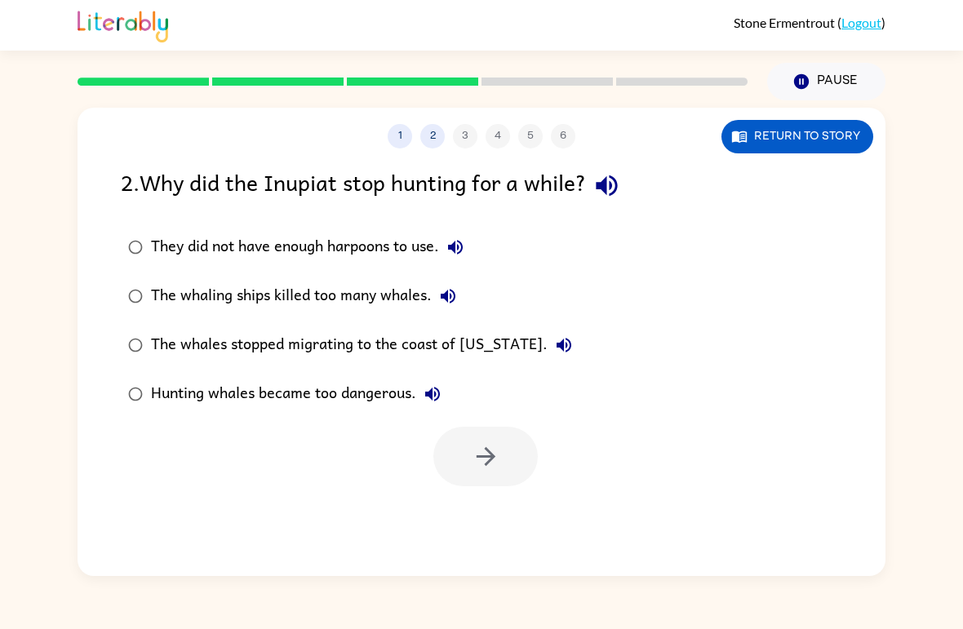
click at [409, 293] on div "The whaling ships killed too many whales." at bounding box center [307, 296] width 313 height 33
click at [482, 466] on icon "button" at bounding box center [485, 456] width 29 height 29
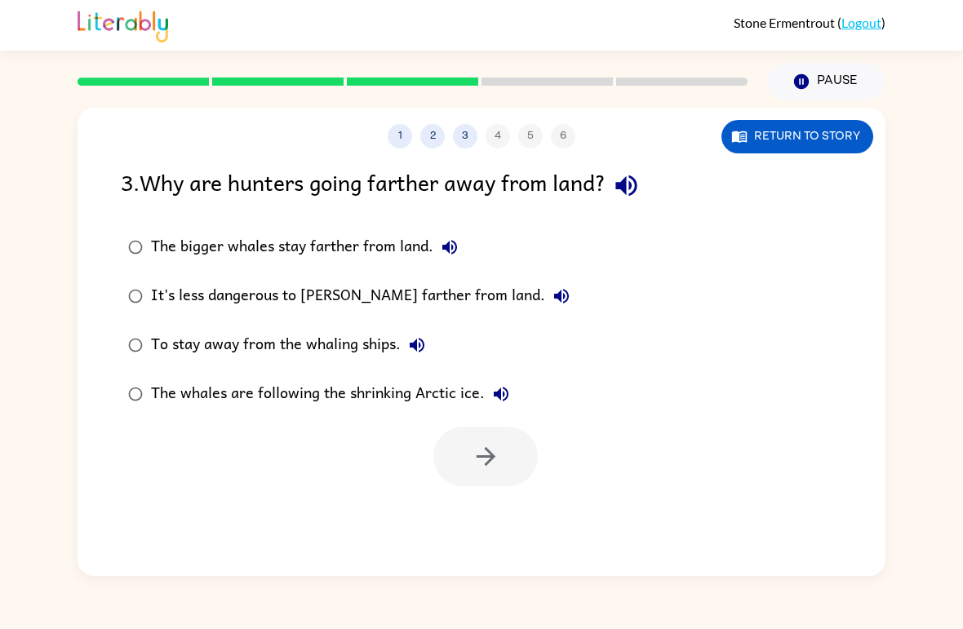
click at [273, 259] on div "The bigger whales stay farther from land." at bounding box center [308, 247] width 315 height 33
click at [506, 477] on button "button" at bounding box center [485, 457] width 104 height 60
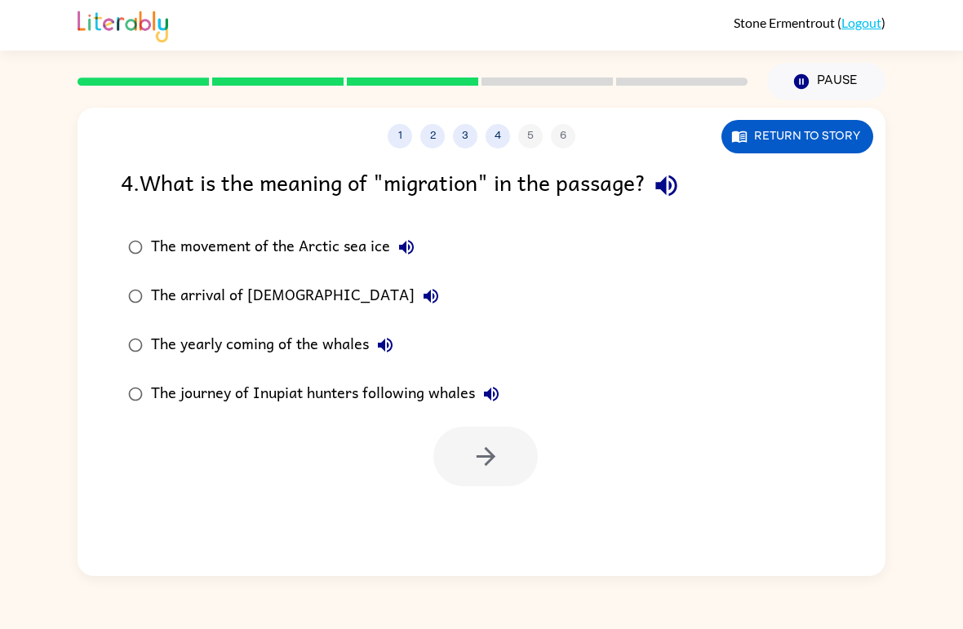
click at [483, 399] on icon "button" at bounding box center [491, 394] width 20 height 20
click at [408, 403] on div "The journey of Inupiat hunters following whales" at bounding box center [329, 394] width 356 height 33
click at [481, 446] on icon "button" at bounding box center [485, 456] width 29 height 29
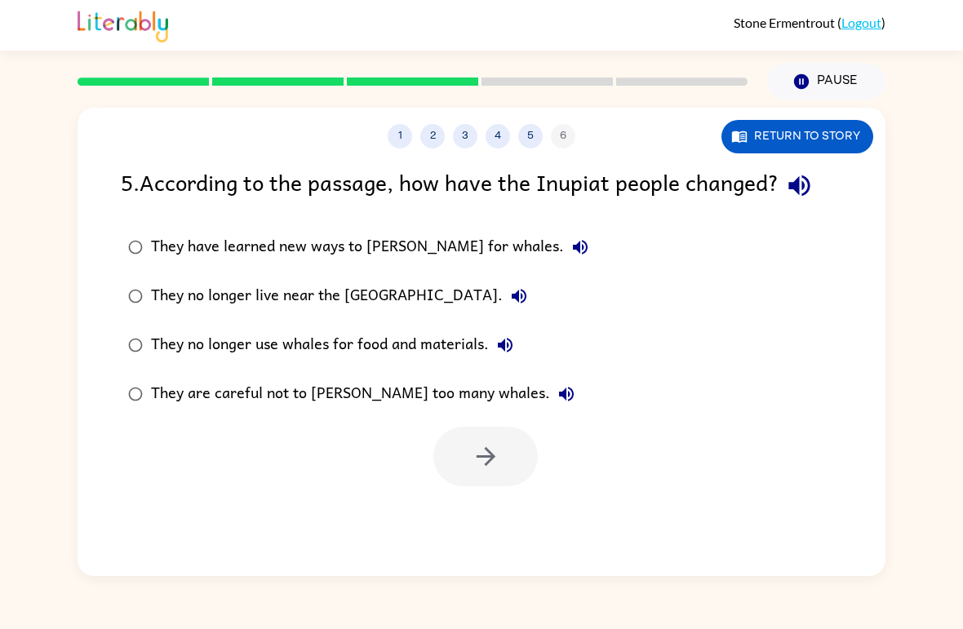
click at [414, 307] on div "They no longer live near the [GEOGRAPHIC_DATA]." at bounding box center [343, 296] width 384 height 33
click at [476, 457] on icon "button" at bounding box center [485, 456] width 29 height 29
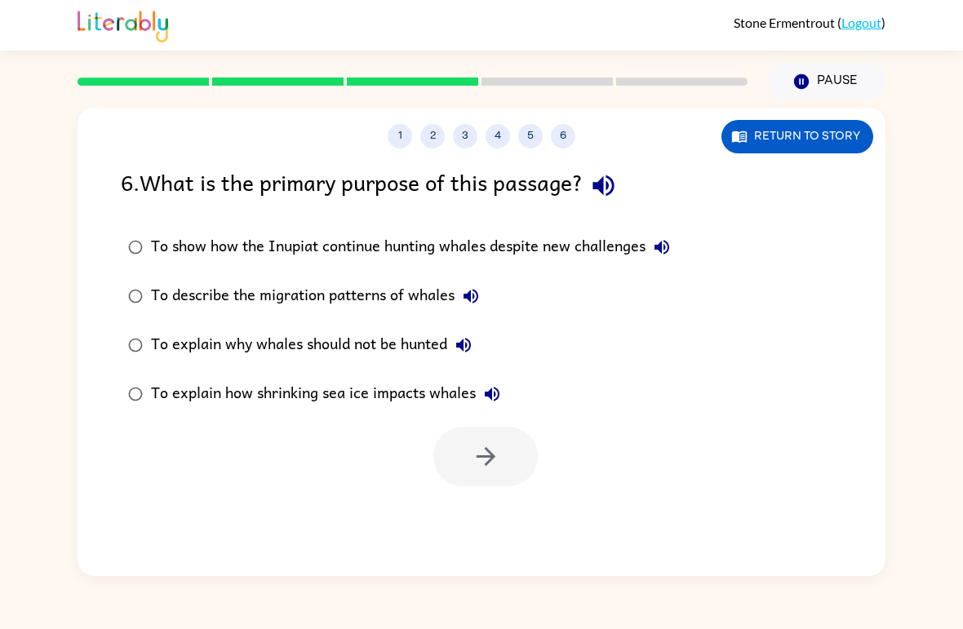
click at [301, 361] on div "To explain why whales should not be hunted" at bounding box center [315, 345] width 329 height 33
click at [455, 453] on button "button" at bounding box center [485, 457] width 104 height 60
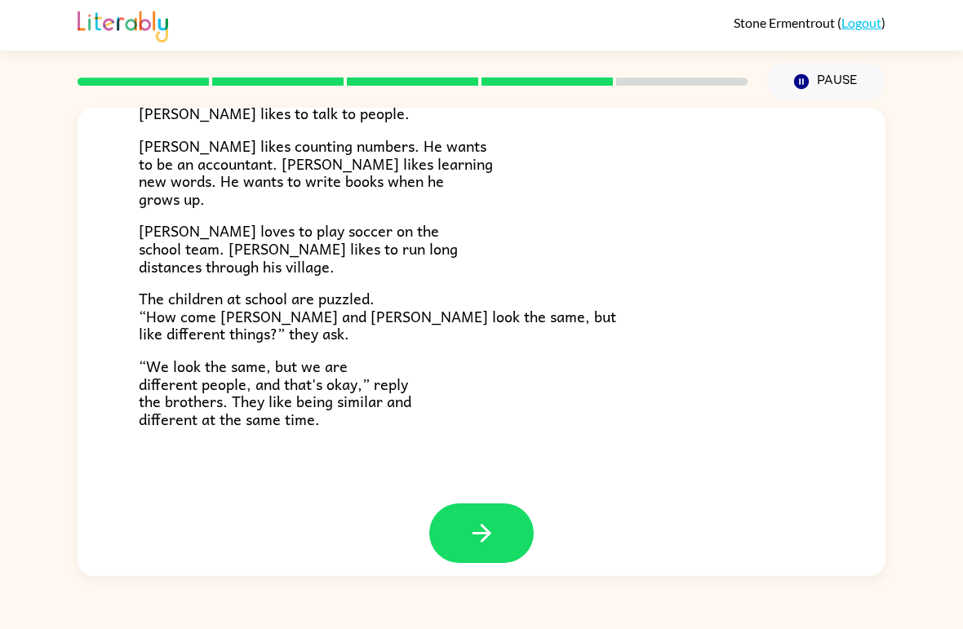
scroll to position [339, 0]
click at [525, 527] on button "button" at bounding box center [481, 534] width 104 height 60
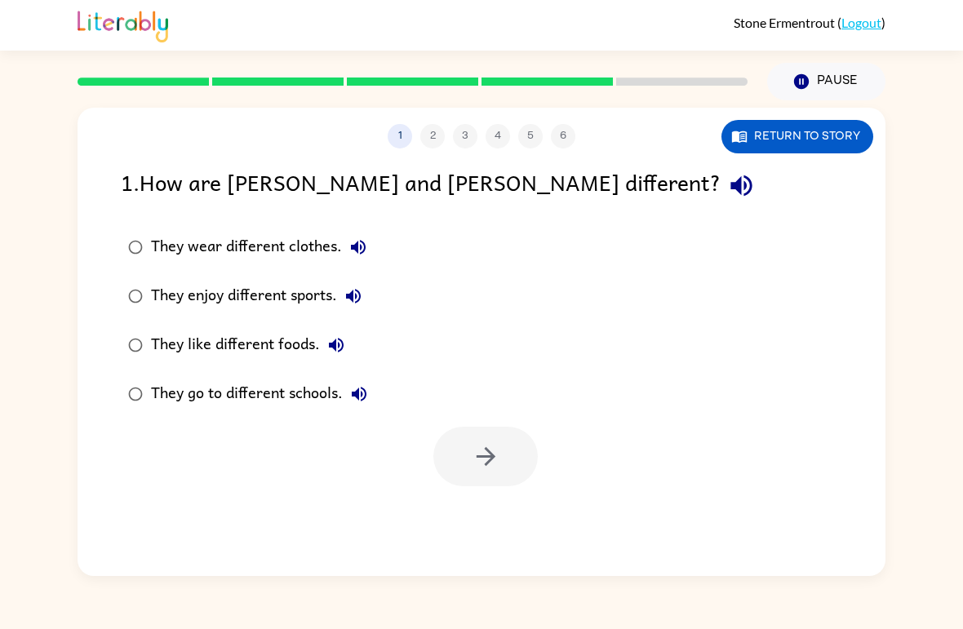
click at [259, 300] on div "They enjoy different sports." at bounding box center [260, 296] width 219 height 33
click at [483, 486] on button "button" at bounding box center [485, 457] width 104 height 60
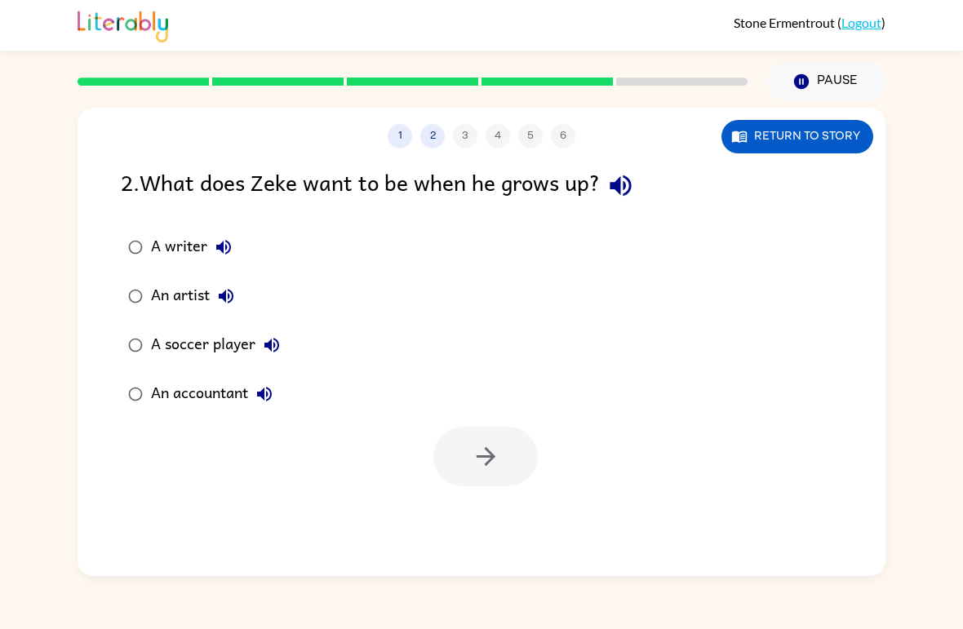
click at [281, 307] on label "An artist" at bounding box center [204, 296] width 184 height 49
click at [241, 347] on div "A soccer player" at bounding box center [219, 345] width 137 height 33
click at [502, 449] on button "button" at bounding box center [485, 457] width 104 height 60
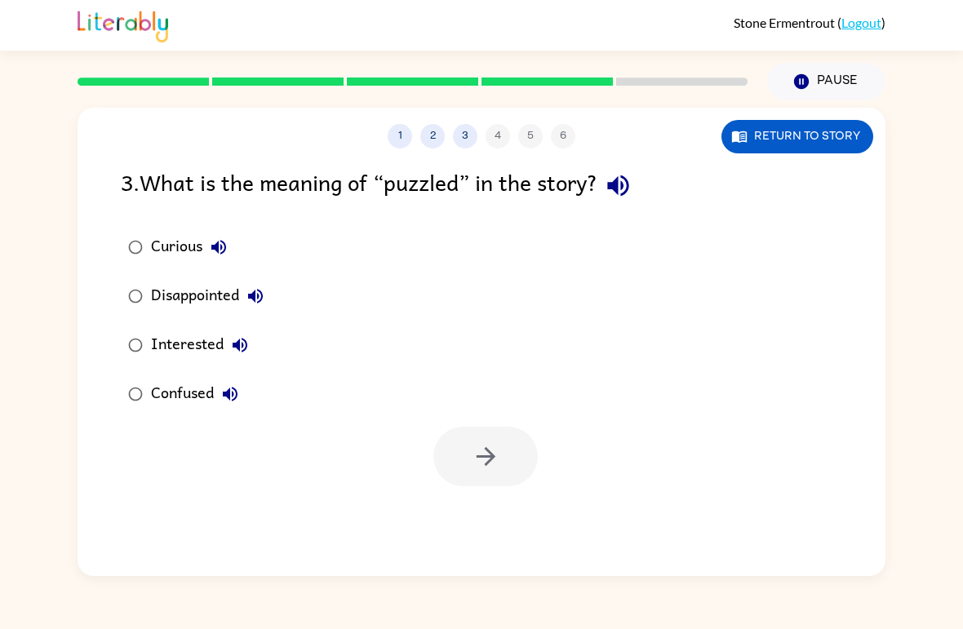
click at [162, 312] on div "Disappointed" at bounding box center [211, 296] width 121 height 33
click at [819, 114] on div "1 2 3 4 5 6 Return to story" at bounding box center [481, 128] width 808 height 41
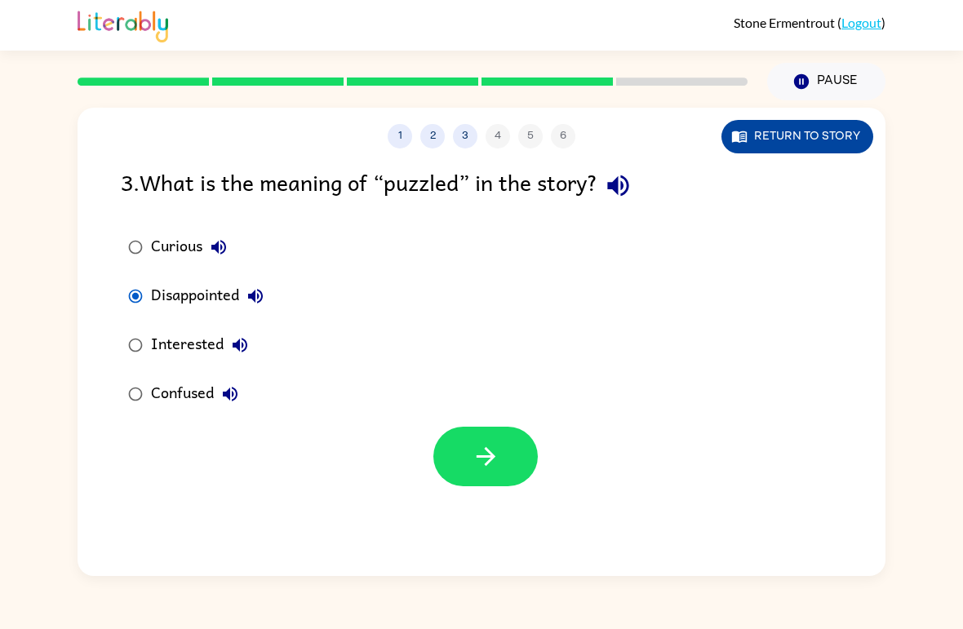
click at [818, 131] on button "Return to story" at bounding box center [797, 136] width 152 height 33
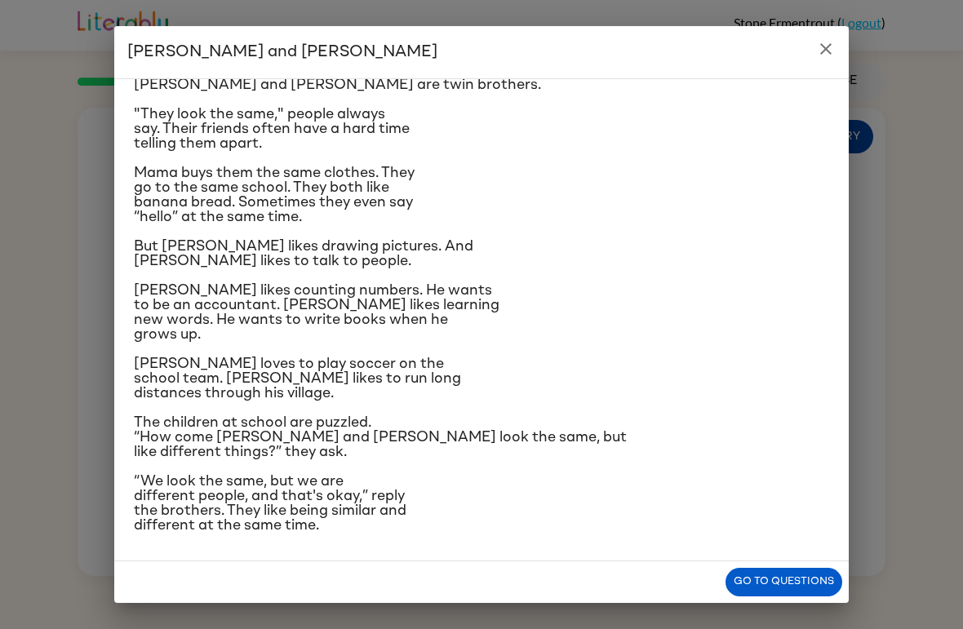
scroll to position [170, 0]
click at [789, 564] on div "Go to questions" at bounding box center [481, 582] width 734 height 42
click at [799, 573] on button "Go to questions" at bounding box center [783, 582] width 117 height 29
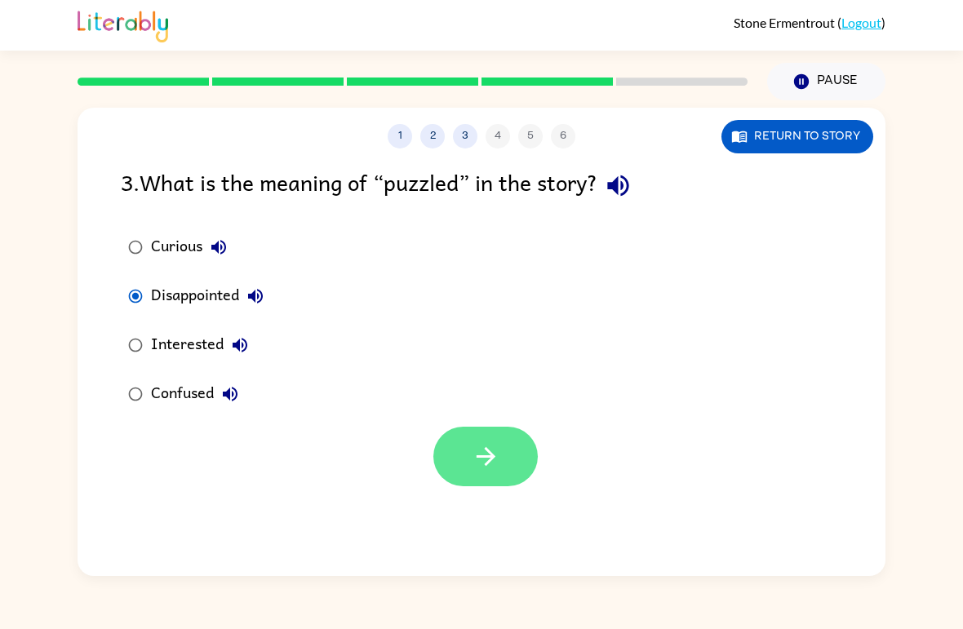
click at [471, 454] on icon "button" at bounding box center [485, 456] width 29 height 29
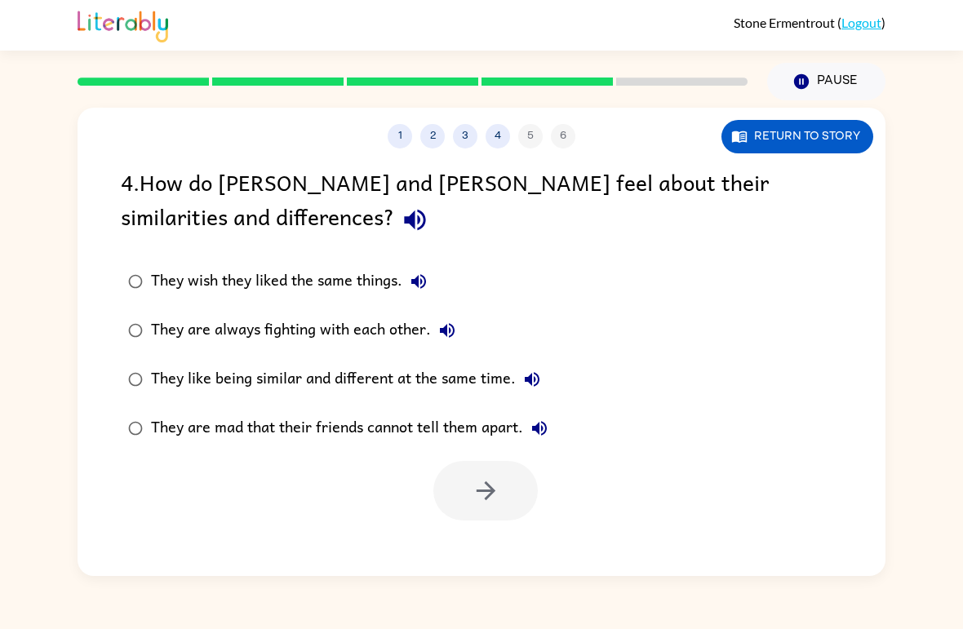
click at [225, 327] on div "They are always fighting with each other." at bounding box center [307, 330] width 312 height 33
click at [480, 485] on icon "button" at bounding box center [485, 490] width 29 height 29
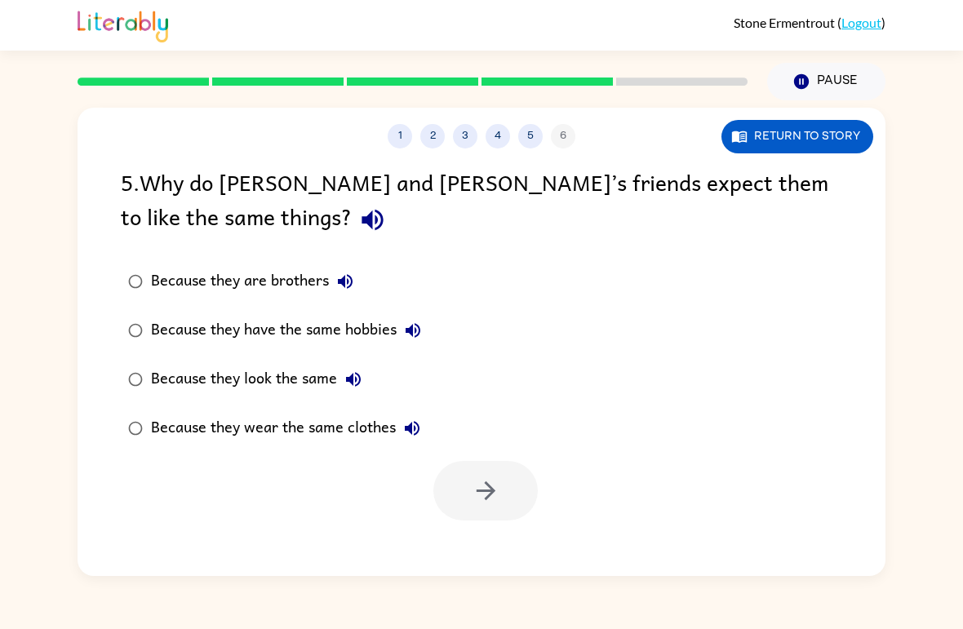
click at [248, 382] on div "Because they look the same" at bounding box center [260, 379] width 219 height 33
click at [507, 505] on button "button" at bounding box center [485, 491] width 104 height 60
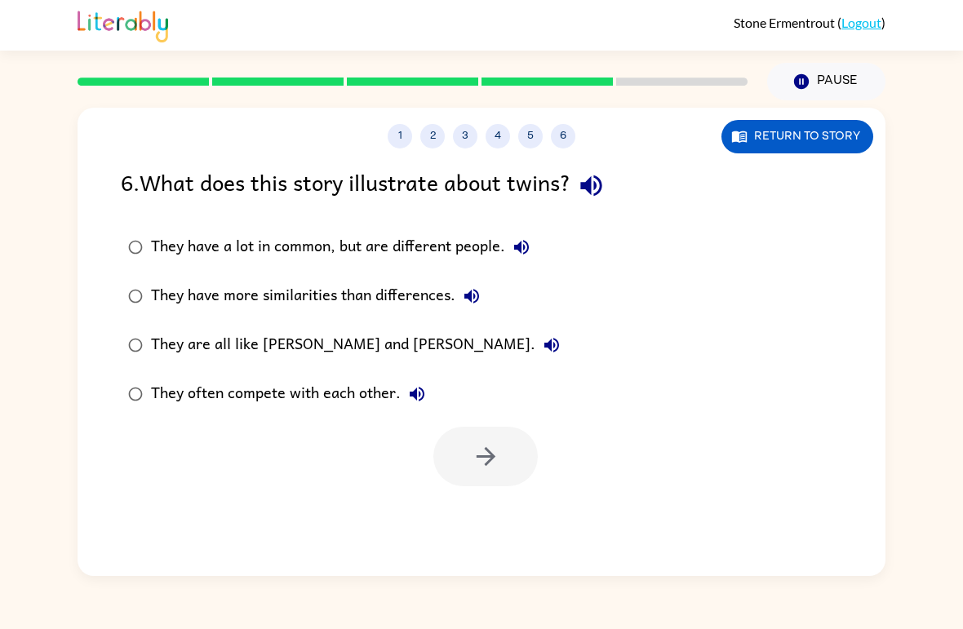
click at [258, 343] on div "They are all like [PERSON_NAME] and [PERSON_NAME]." at bounding box center [359, 345] width 417 height 33
click at [507, 447] on button "button" at bounding box center [485, 457] width 104 height 60
